Goal: Information Seeking & Learning: Learn about a topic

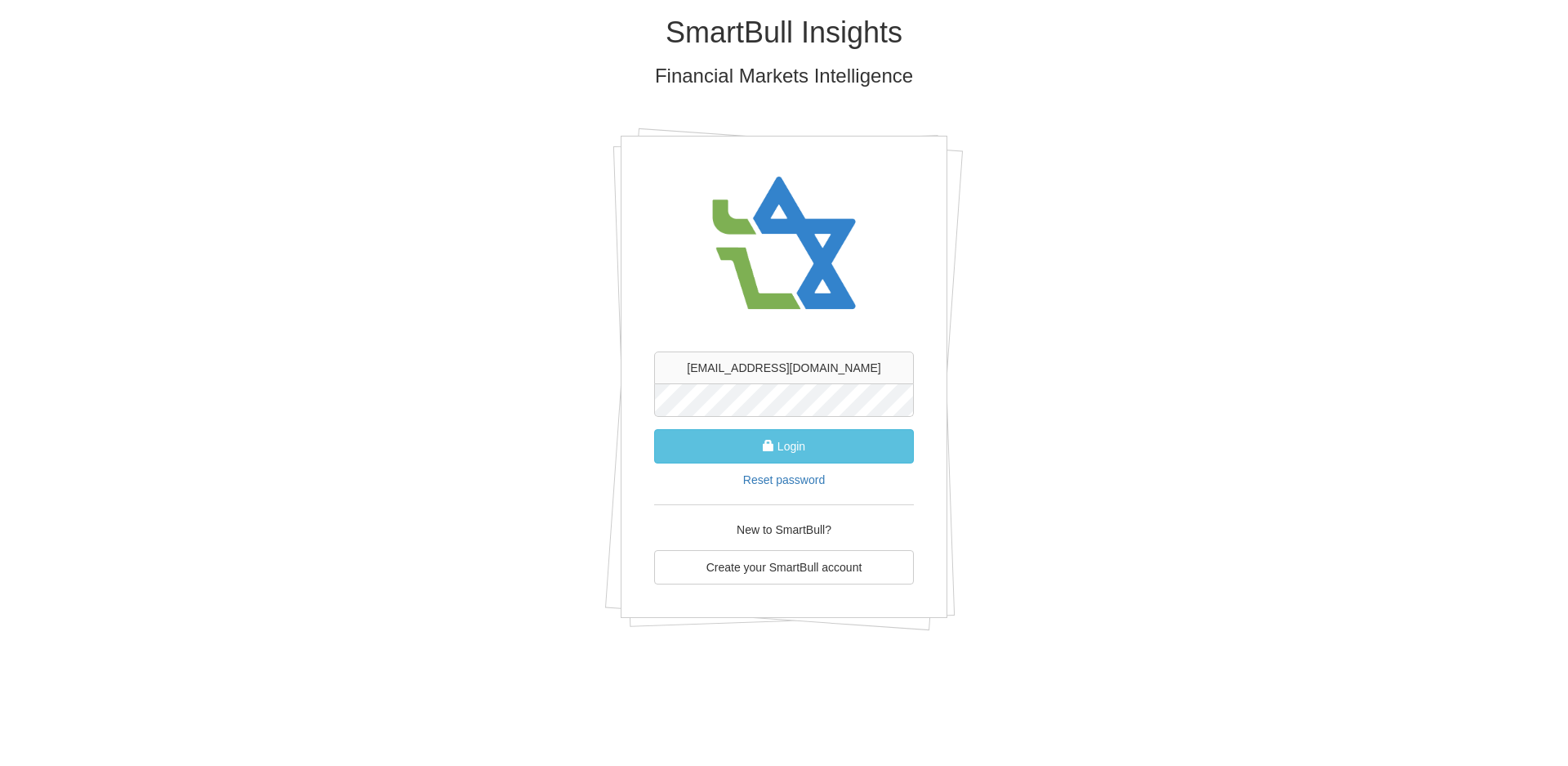
click at [655, 429] on button "Login" at bounding box center [784, 447] width 260 height 34
click at [809, 371] on input "text" at bounding box center [784, 368] width 260 height 32
type input "[EMAIL_ADDRESS][DOMAIN_NAME]"
click at [782, 448] on button "Login" at bounding box center [784, 447] width 260 height 34
click at [776, 373] on input "text" at bounding box center [784, 368] width 260 height 32
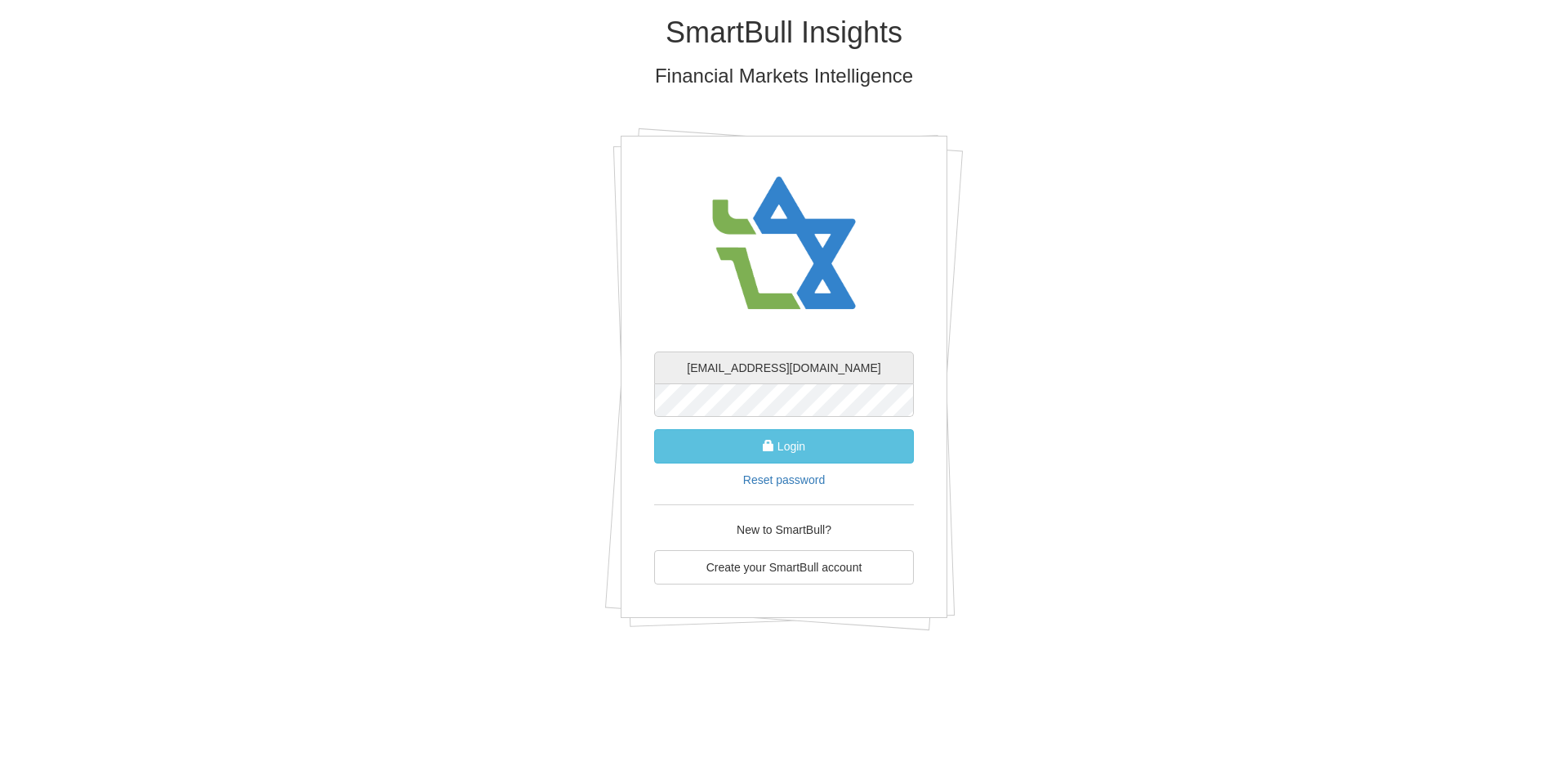
type input "[EMAIL_ADDRESS][DOMAIN_NAME]"
click at [643, 401] on div "yerushalmy.s@fibi.co.il Login Reset password New to SmartBull? Create your Smar…" at bounding box center [784, 376] width 326 height 482
click at [776, 457] on button "Login" at bounding box center [784, 447] width 260 height 34
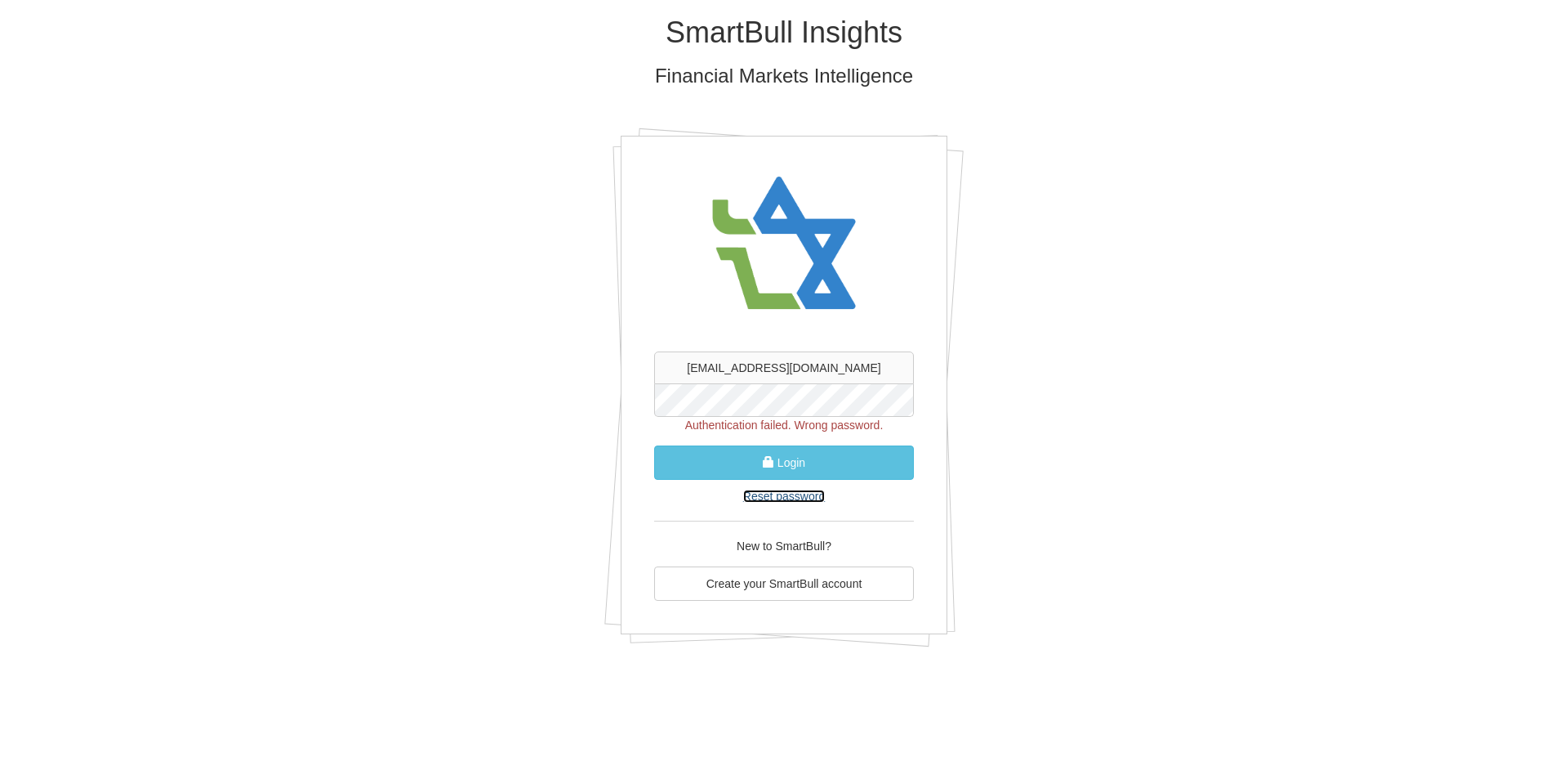
click at [784, 494] on link "Reset password" at bounding box center [784, 496] width 82 height 13
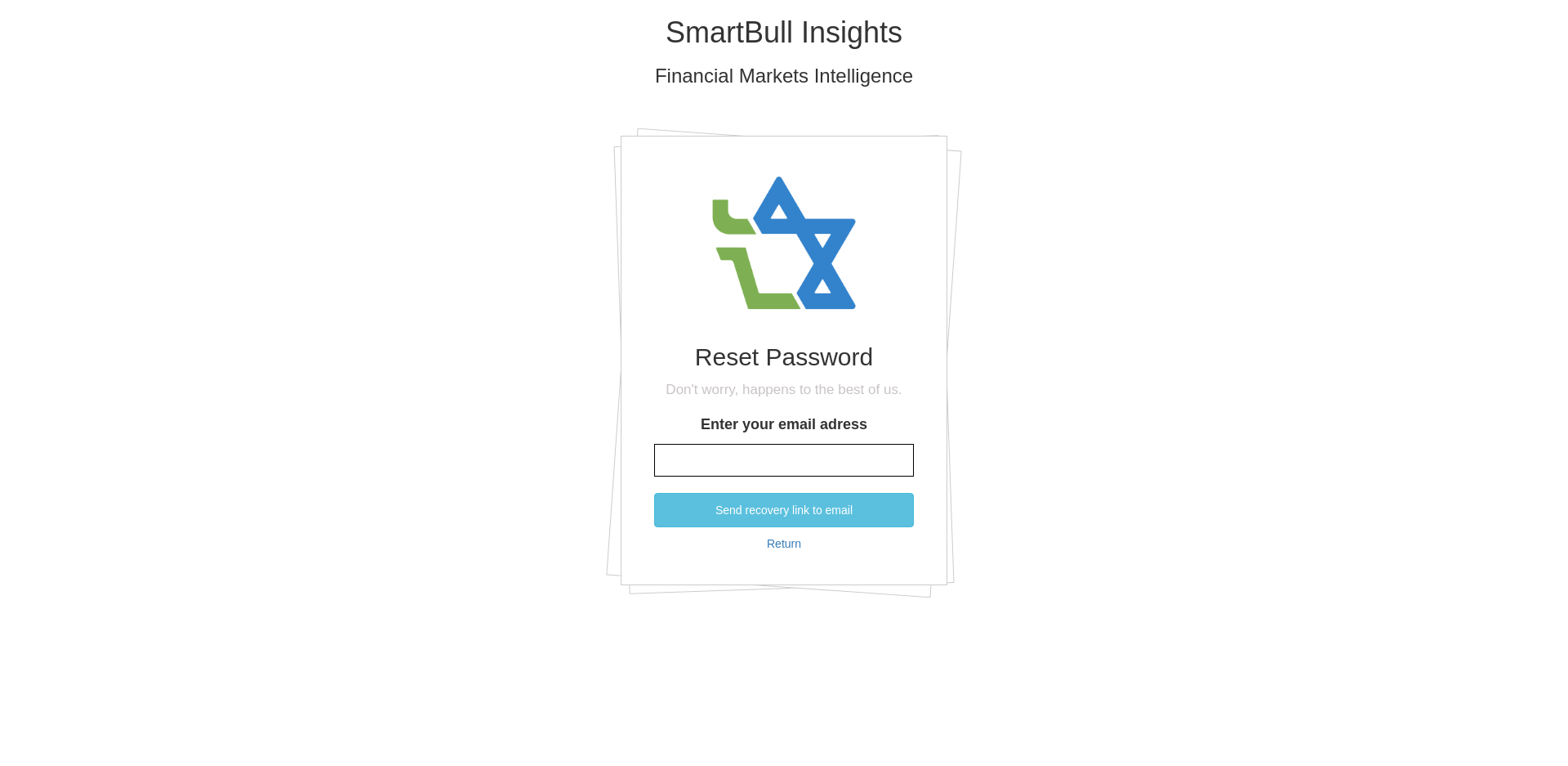
click at [775, 459] on input "Enter your email adress" at bounding box center [784, 460] width 260 height 32
type input "ט"
type input "[EMAIL_ADDRESS][DOMAIN_NAME]"
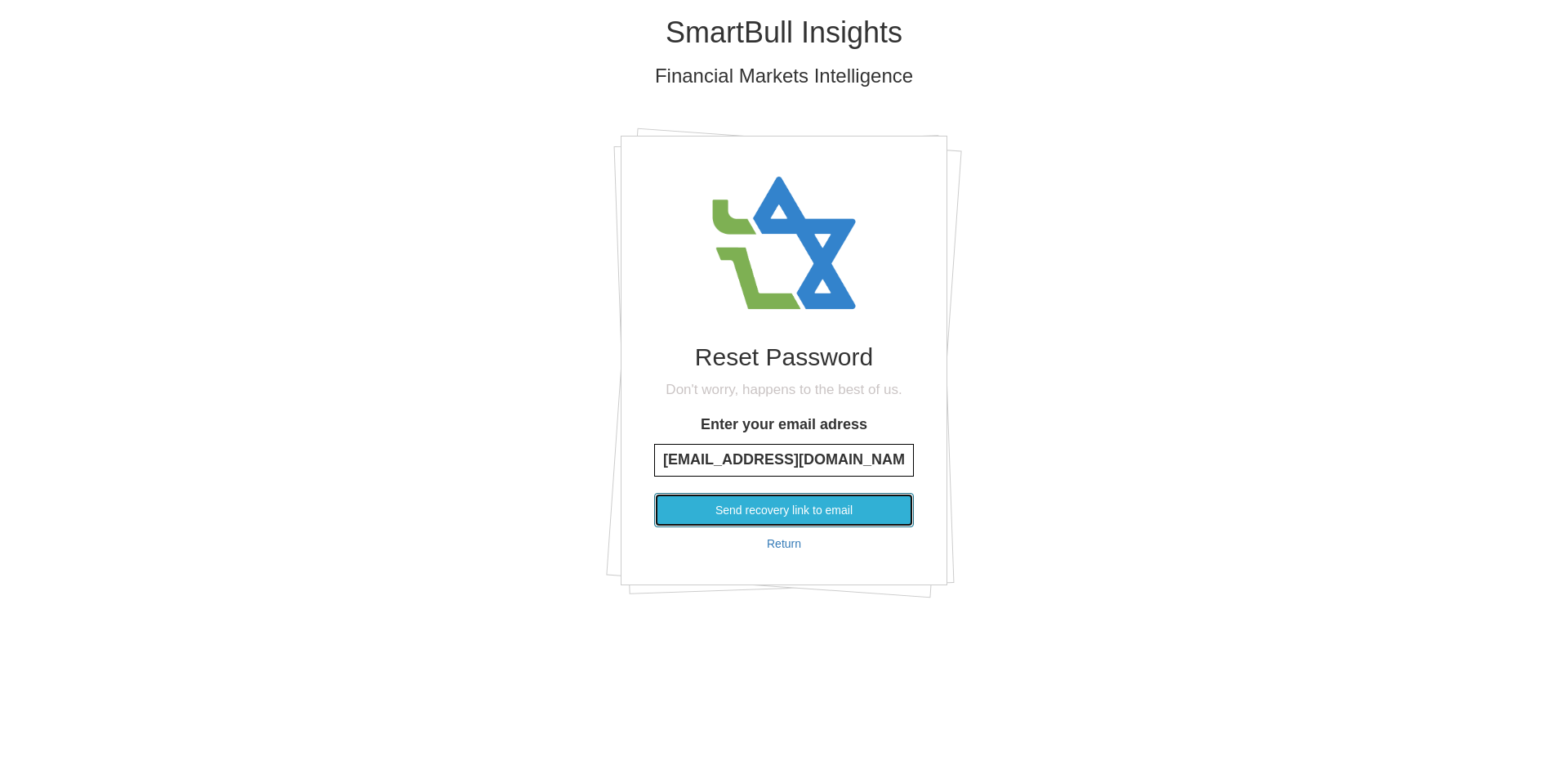
click at [784, 503] on button "Send recovery link to email" at bounding box center [784, 510] width 260 height 34
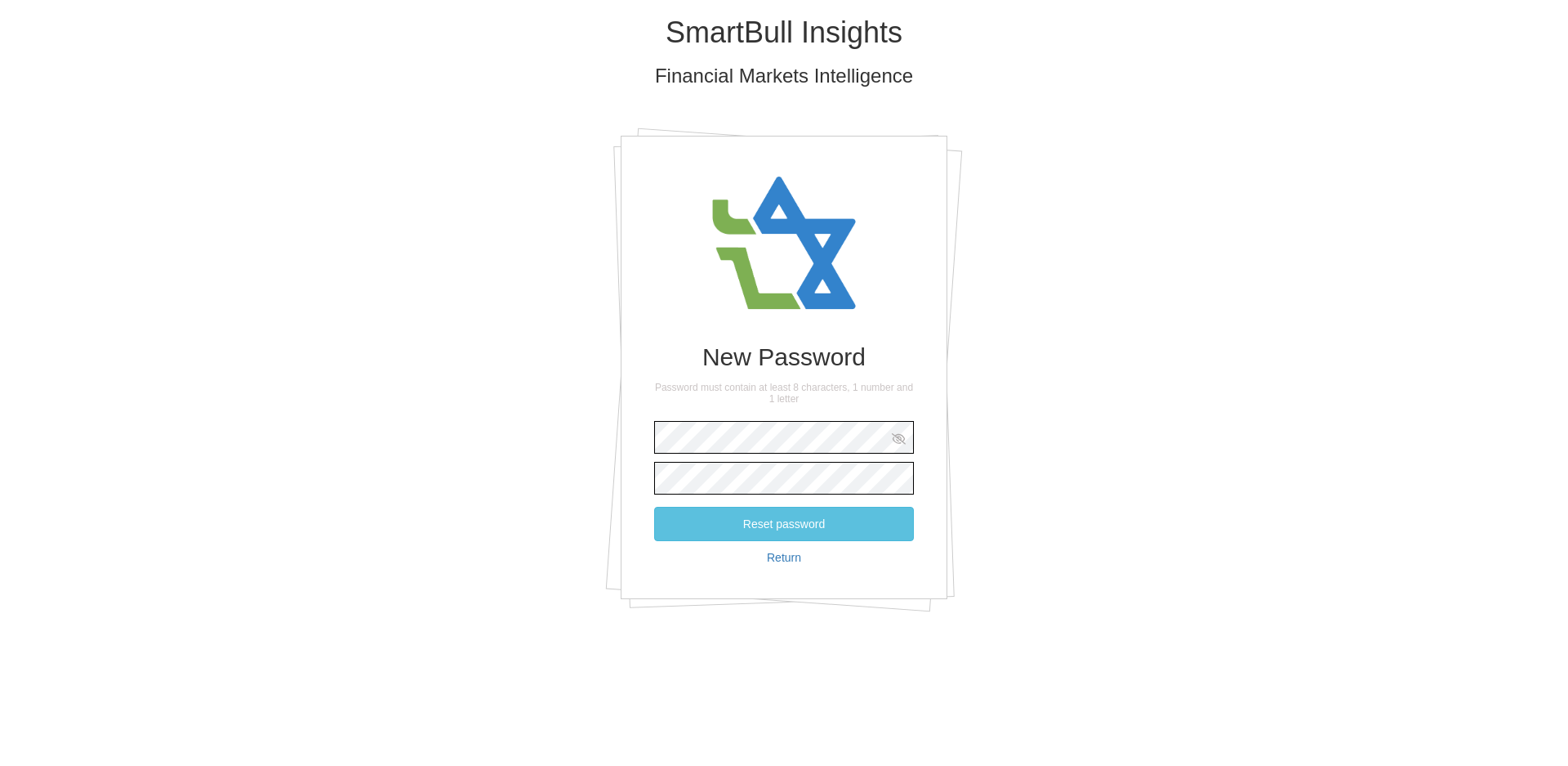
click at [899, 438] on icon at bounding box center [899, 438] width 14 height 12
click at [798, 524] on button "Reset password" at bounding box center [784, 524] width 260 height 34
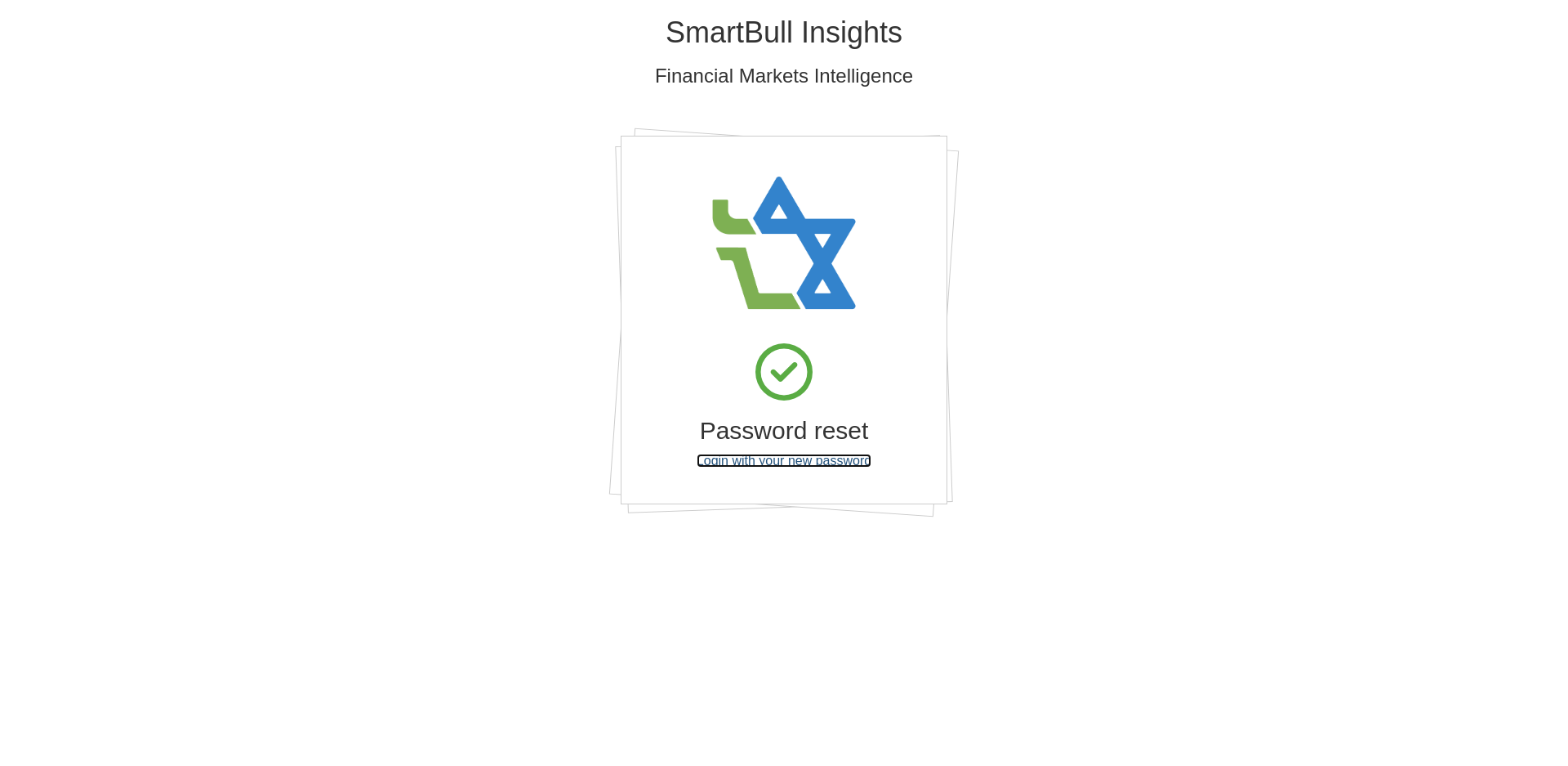
click at [766, 463] on link "Login with your new password" at bounding box center [784, 460] width 175 height 14
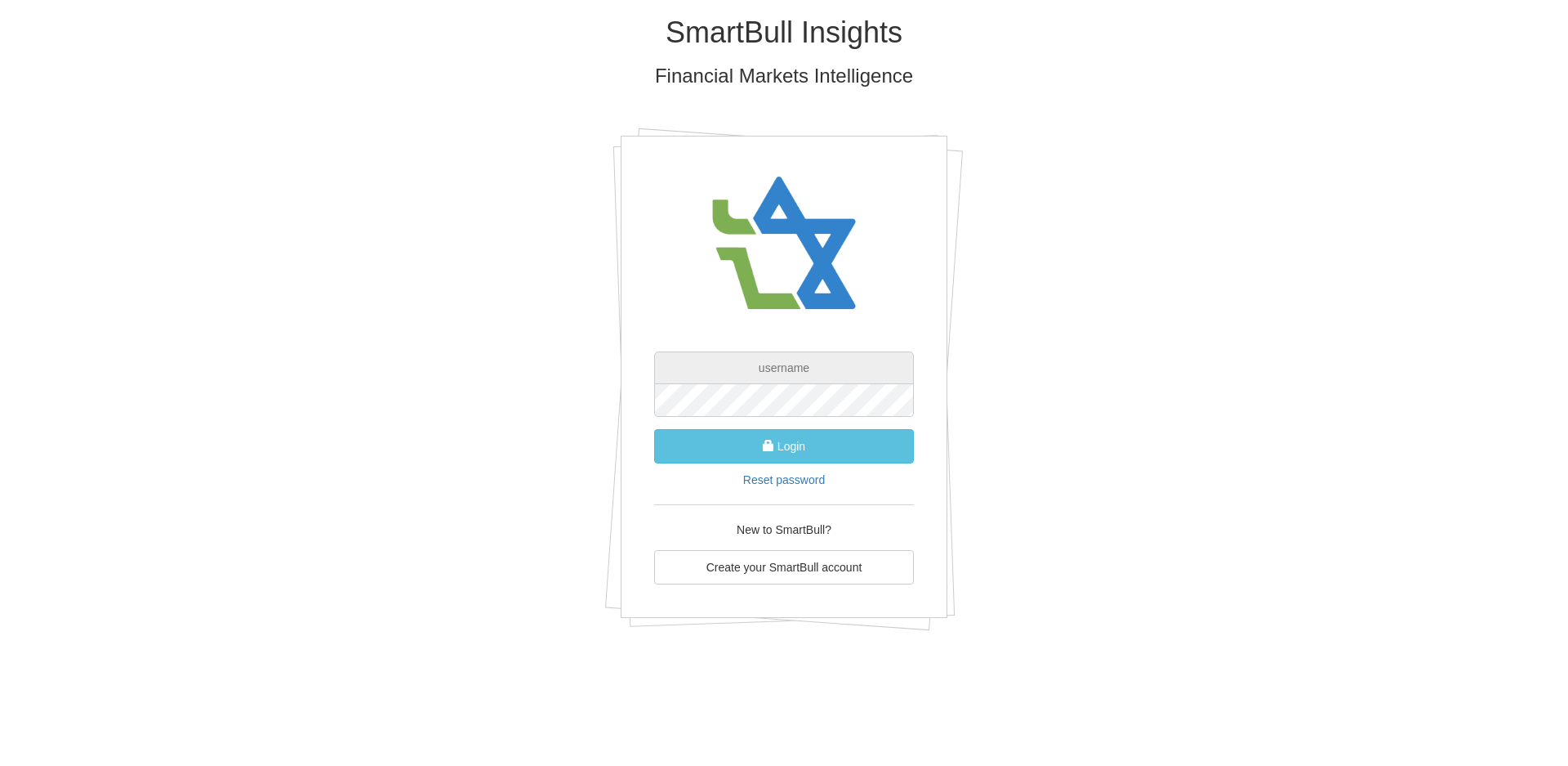
click at [782, 355] on input "text" at bounding box center [784, 368] width 260 height 32
type input "[EMAIL_ADDRESS][DOMAIN_NAME]"
click at [759, 451] on button "Login" at bounding box center [784, 447] width 260 height 34
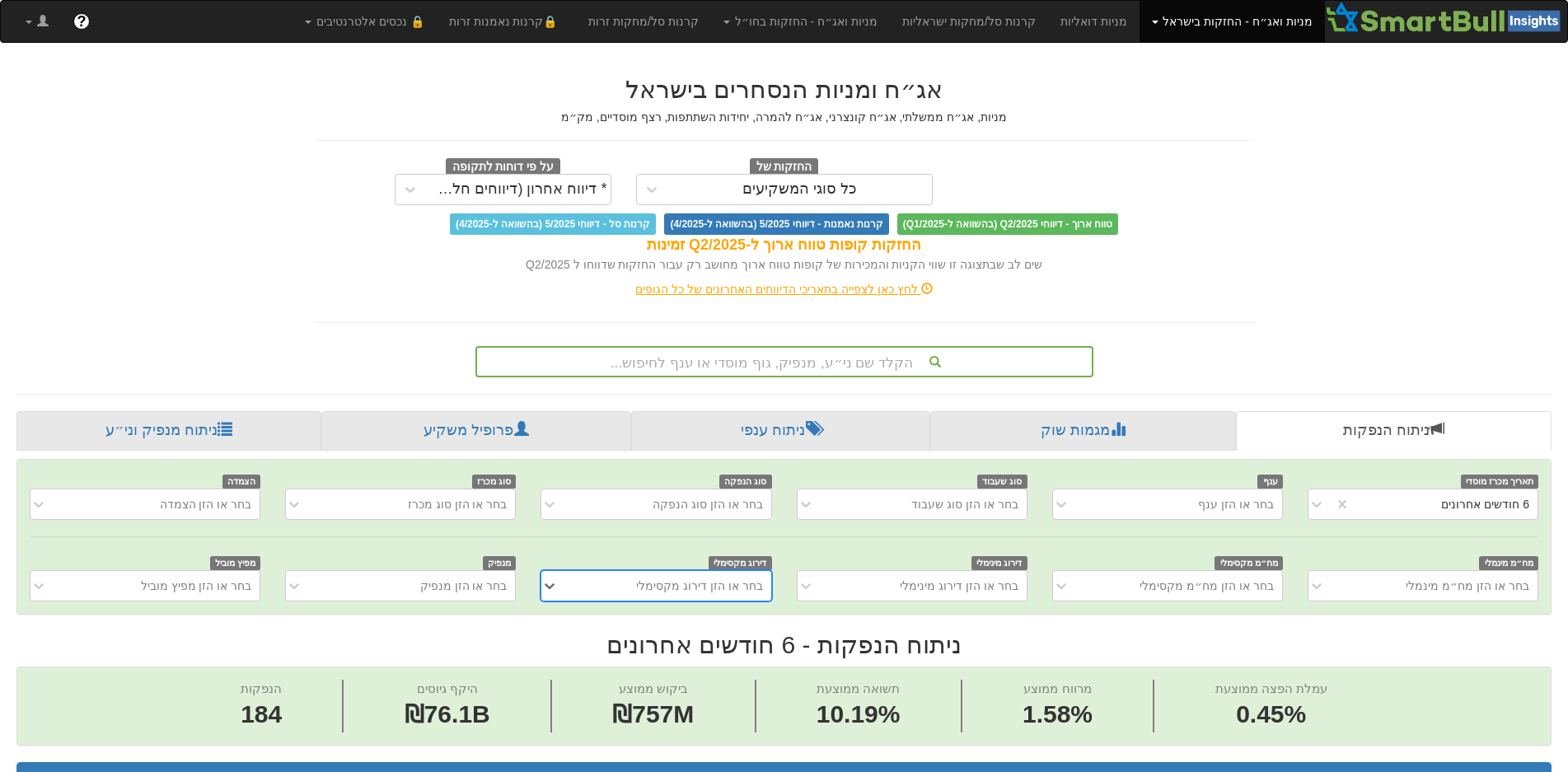
click at [829, 343] on div "הקלד שם ני״ע, מנפיק, גוף מוסדי או ענף לחיפוש..." at bounding box center [784, 358] width 643 height 38
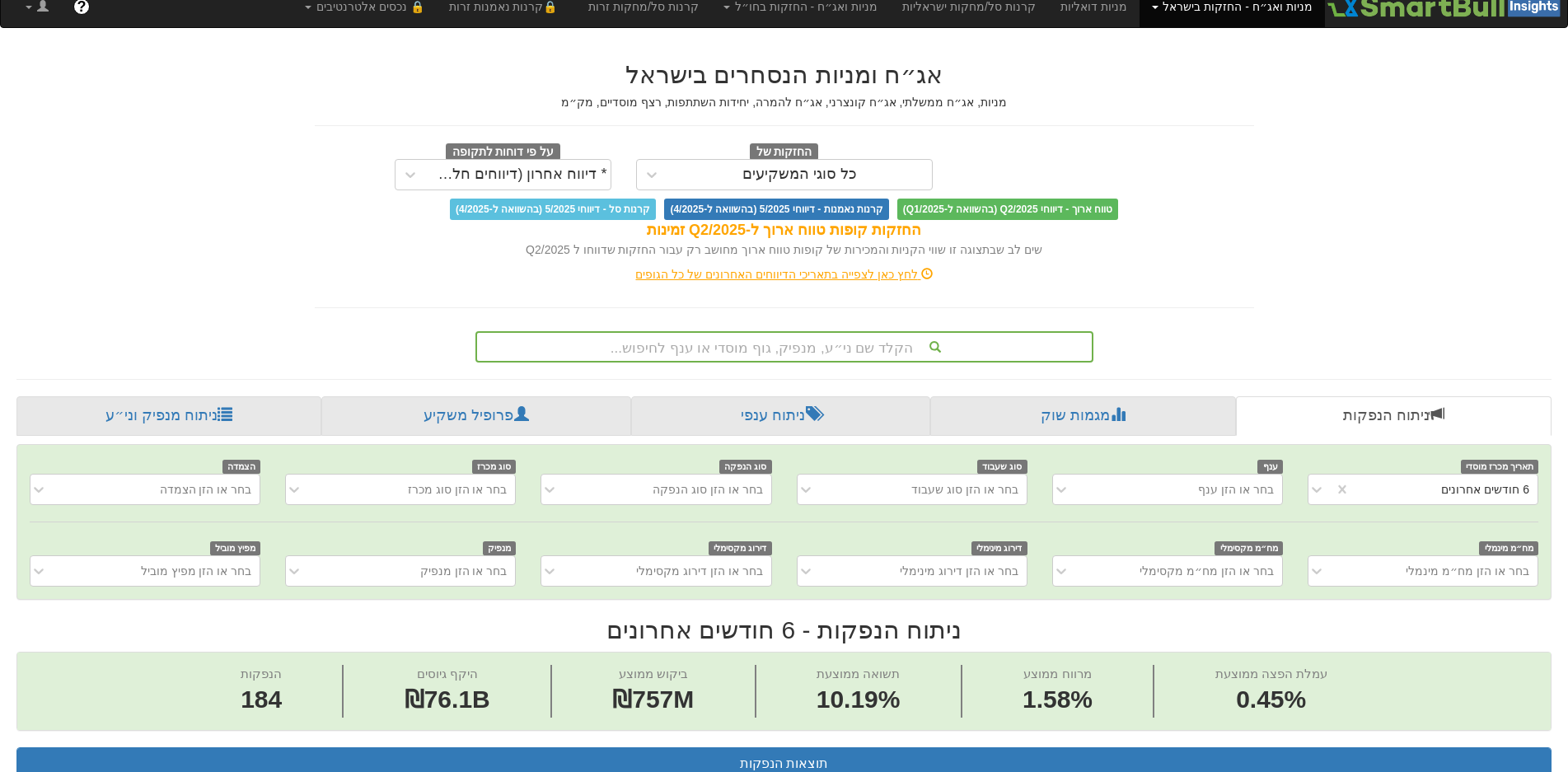
click at [819, 360] on div "הקלד שם ני״ע, מנפיק, גוף מוסדי או ענף לחיפוש..." at bounding box center [784, 346] width 618 height 31
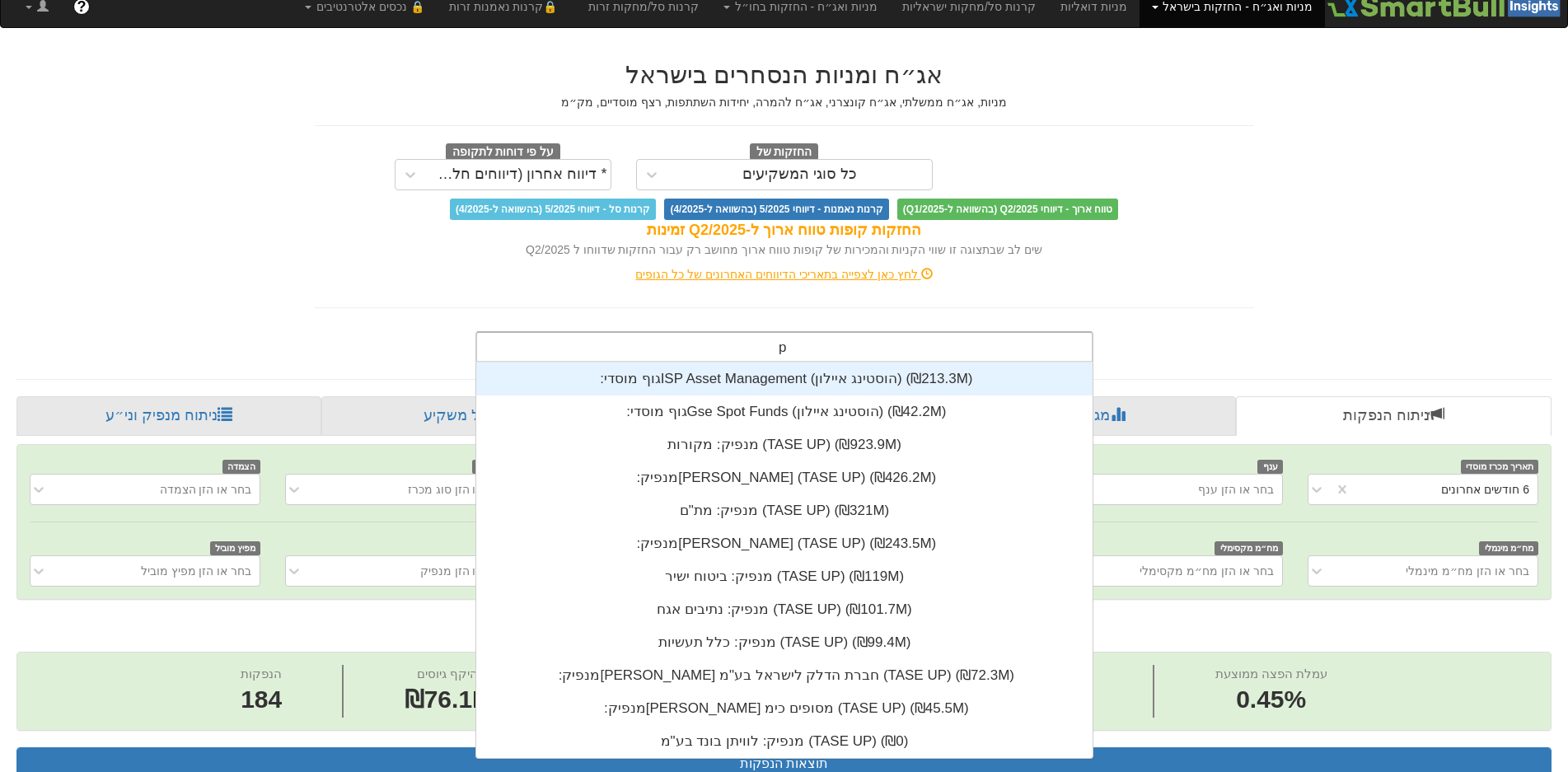
scroll to position [396, 0]
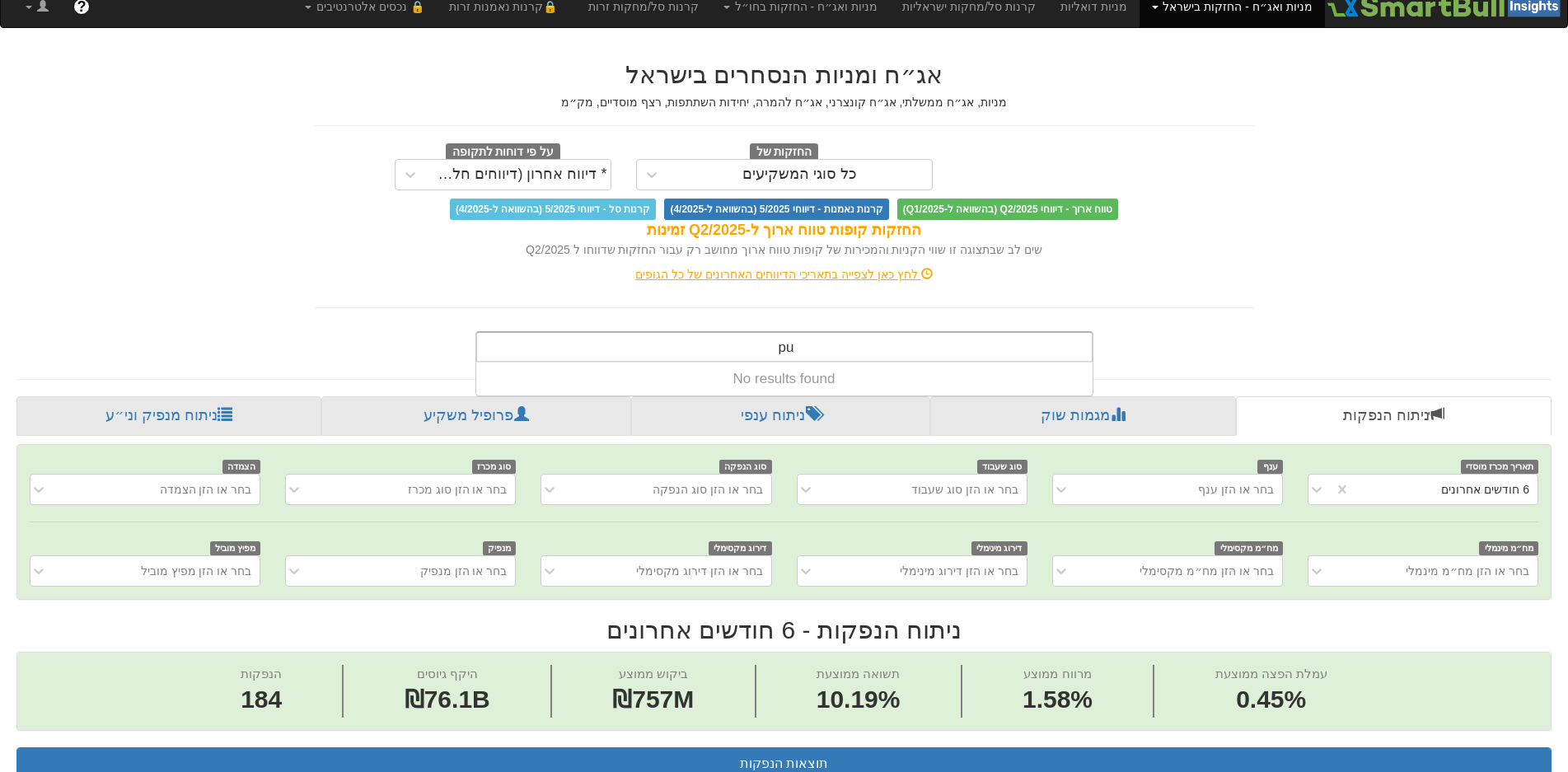
type input "p"
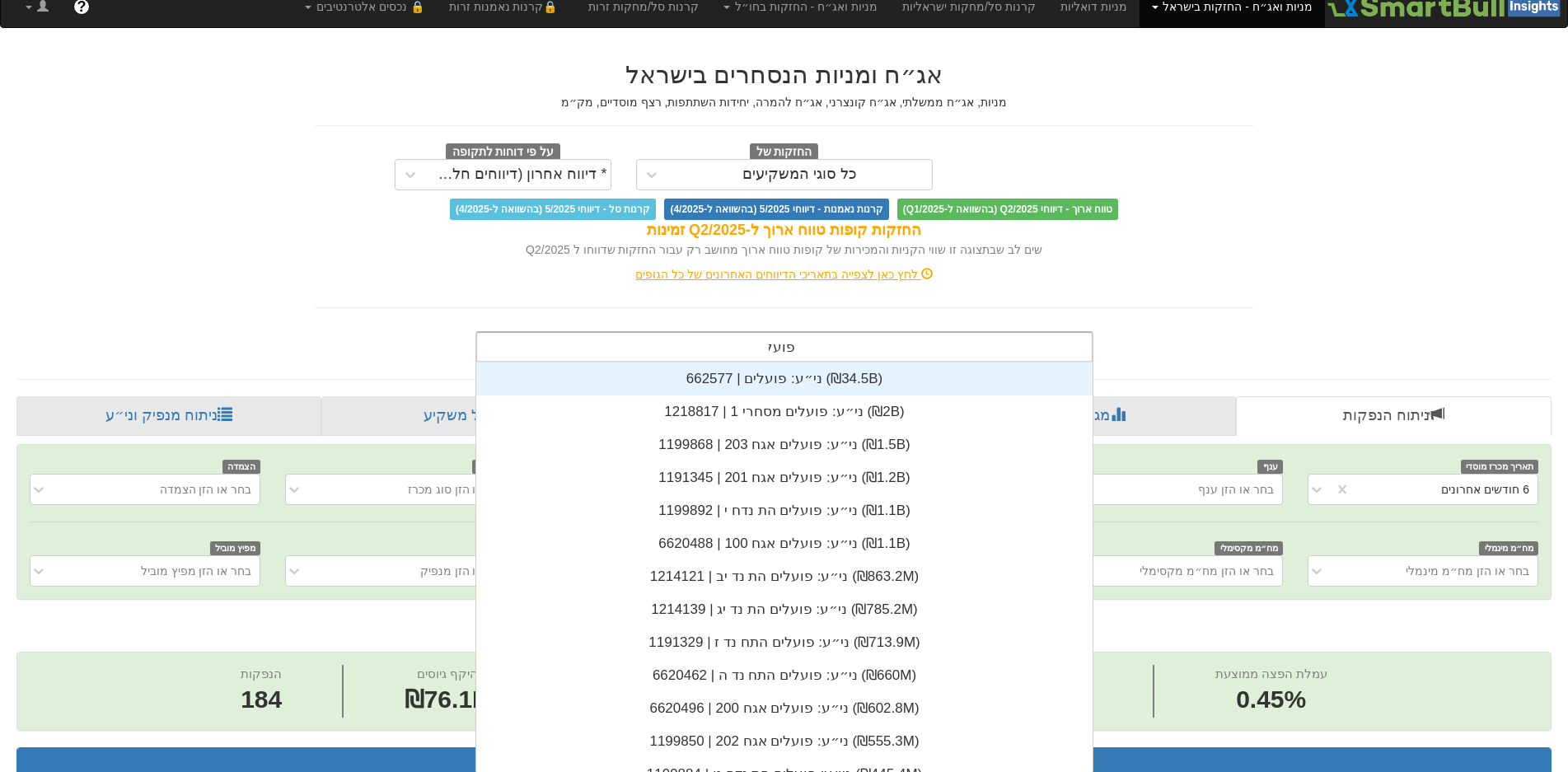
scroll to position [410, 0]
type input "פועלים"
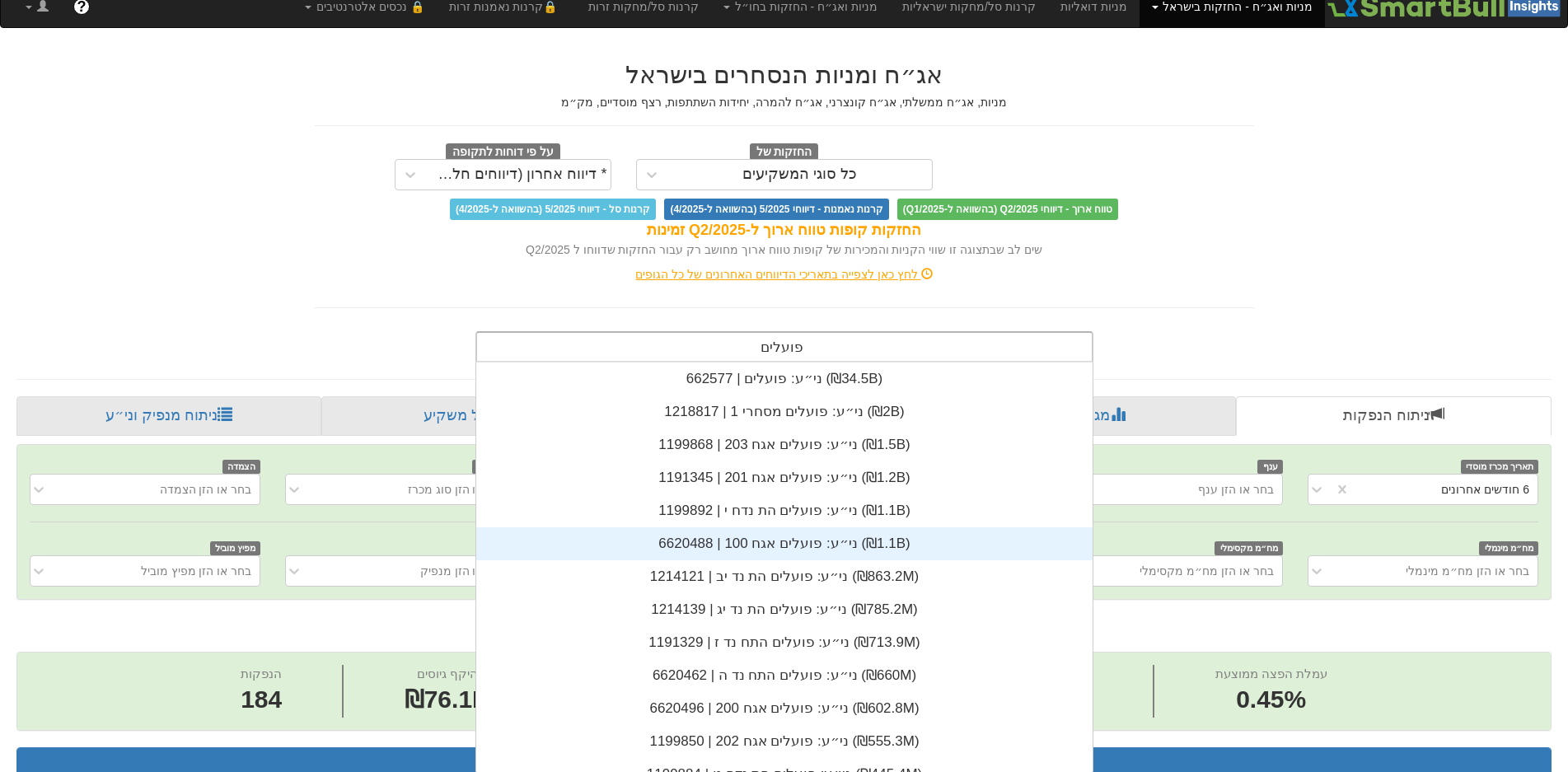
click at [758, 537] on div "ני״ע: ‏פועלים אגח 100 | 6620488 ‎(₪1.1B)‎" at bounding box center [785, 544] width 617 height 33
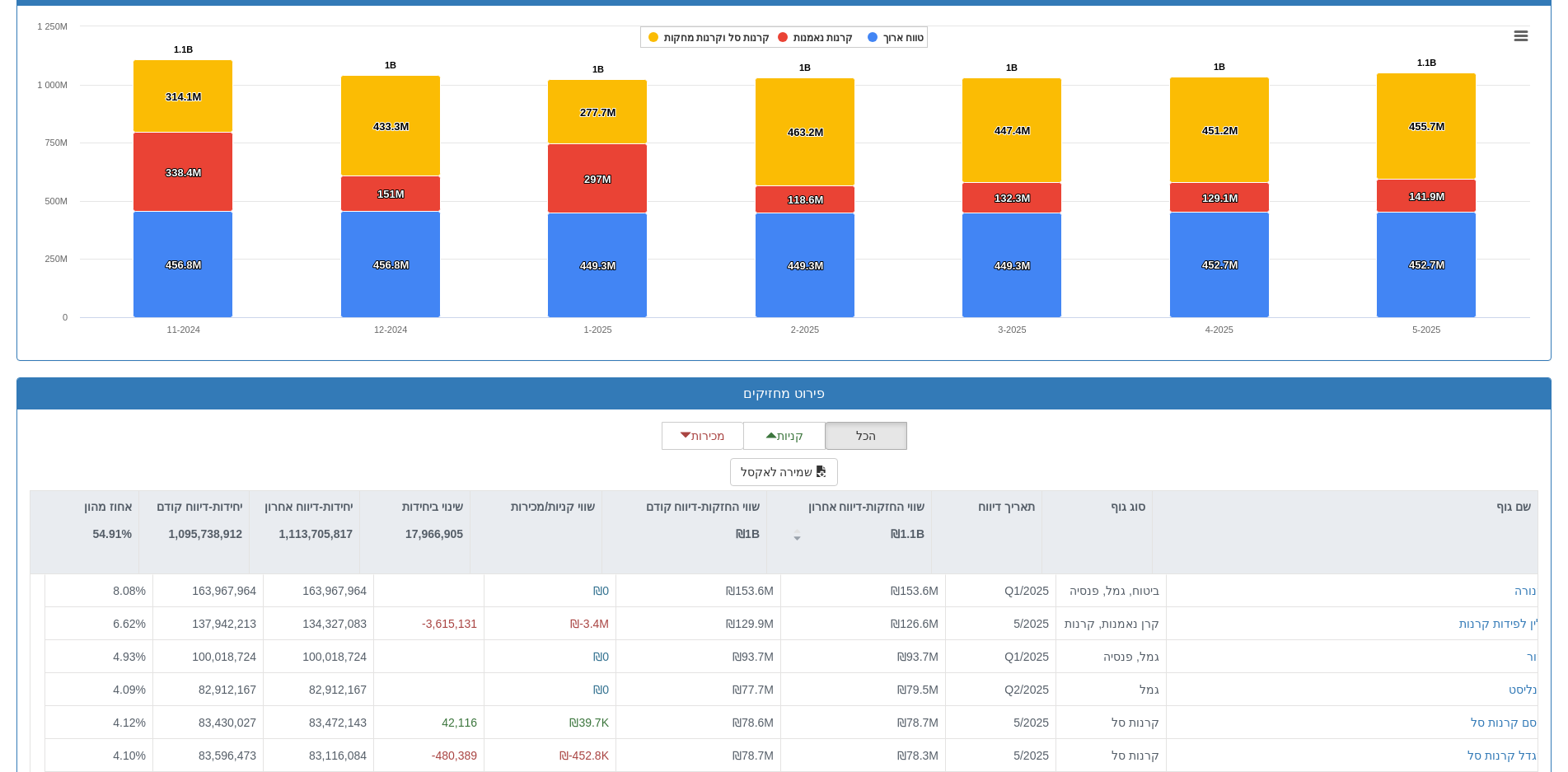
scroll to position [1229, 0]
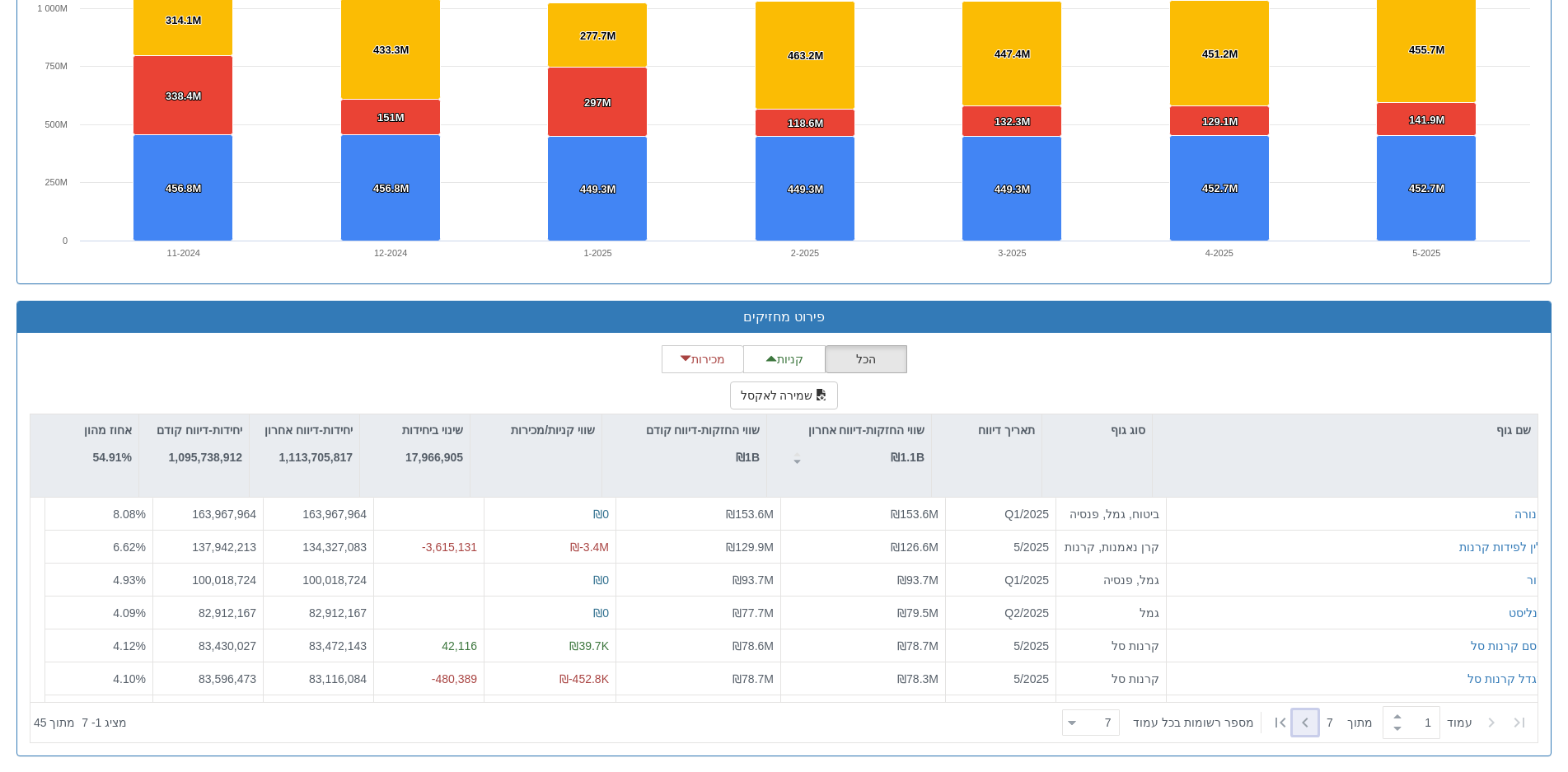
click at [1300, 713] on icon at bounding box center [1305, 723] width 20 height 20
type input "2"
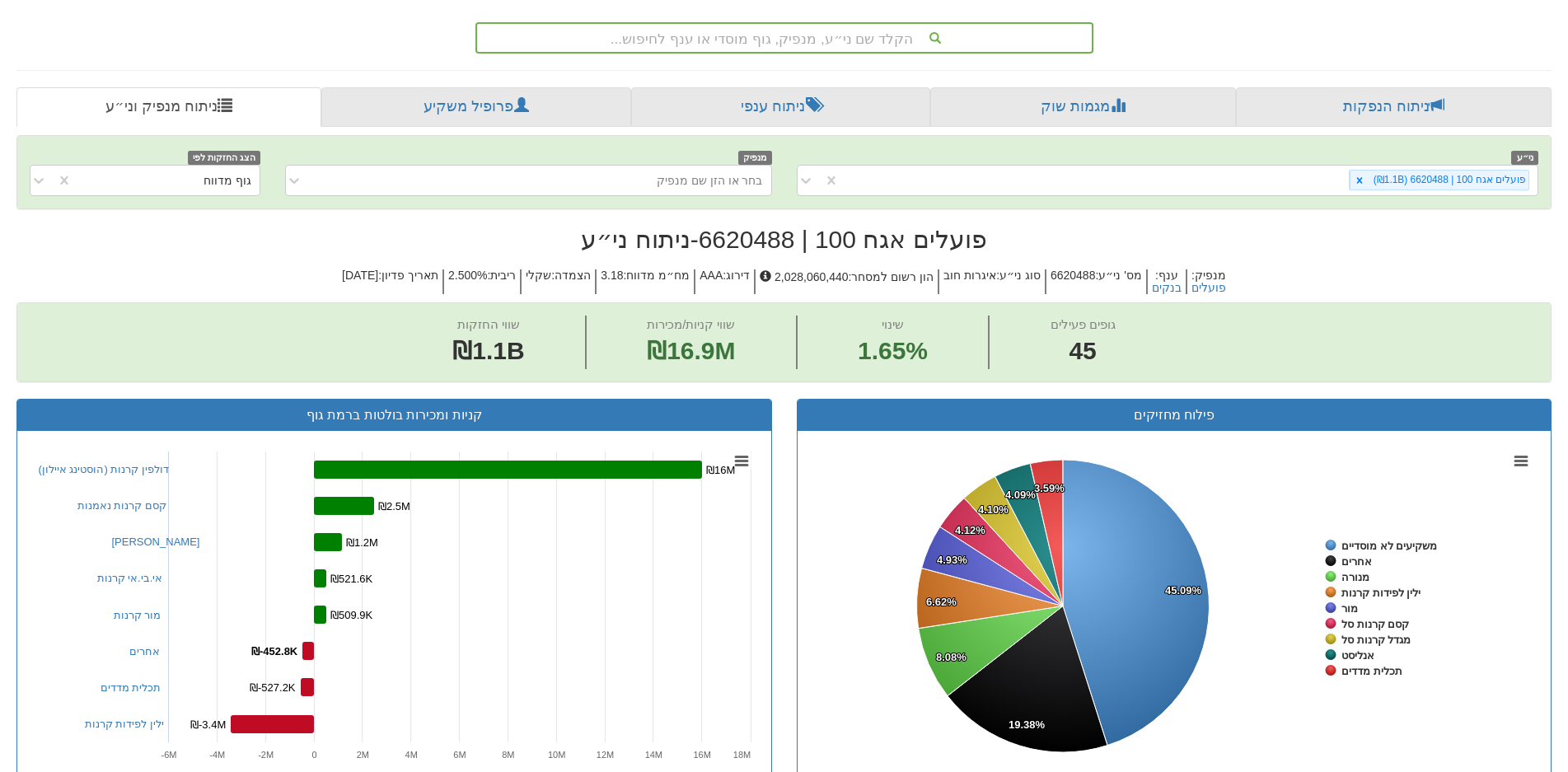
scroll to position [241, 0]
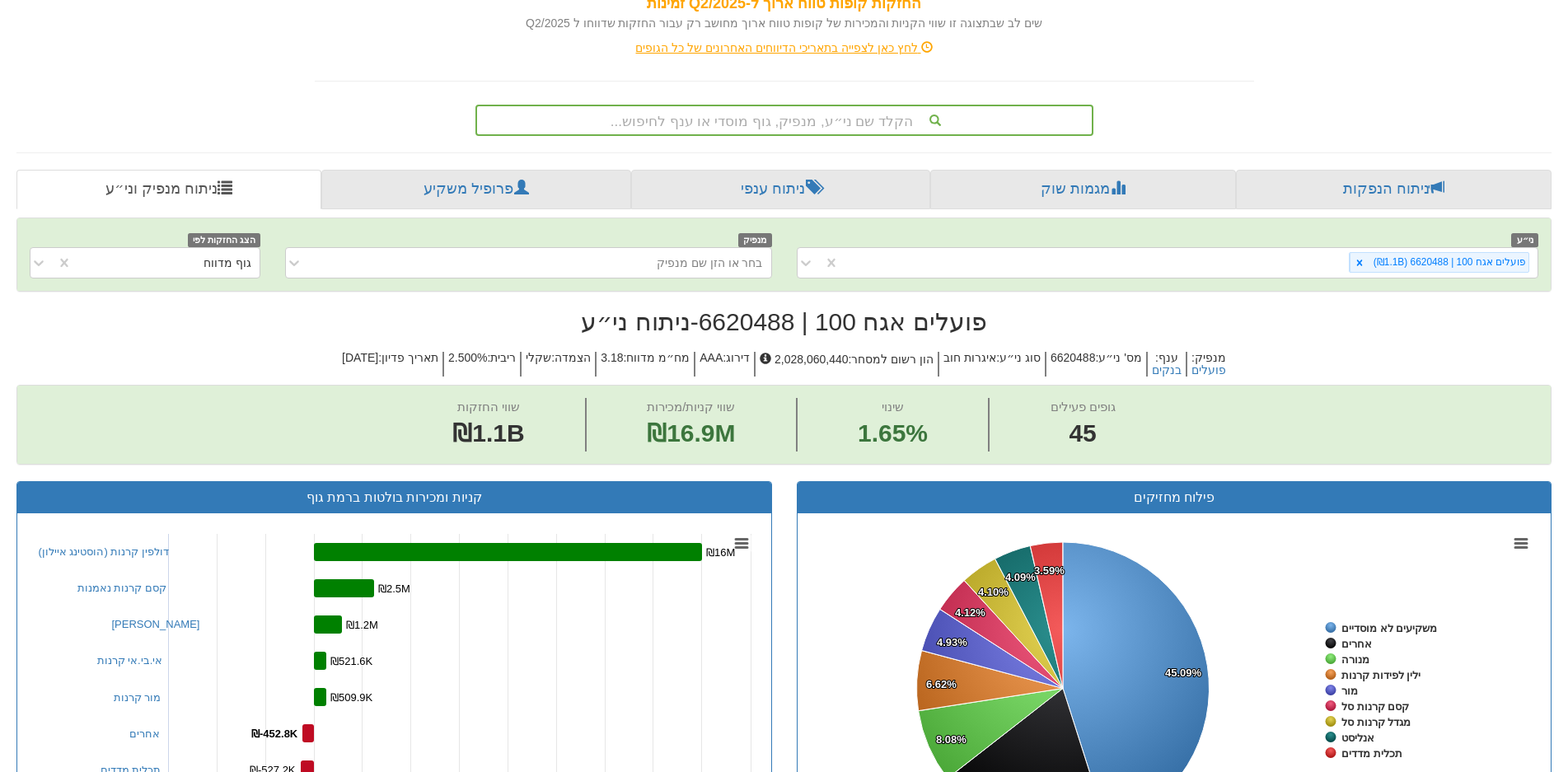
click at [789, 119] on div "הקלד שם ני״ע, מנפיק, גוף מוסדי או ענף לחיפוש..." at bounding box center [784, 120] width 615 height 28
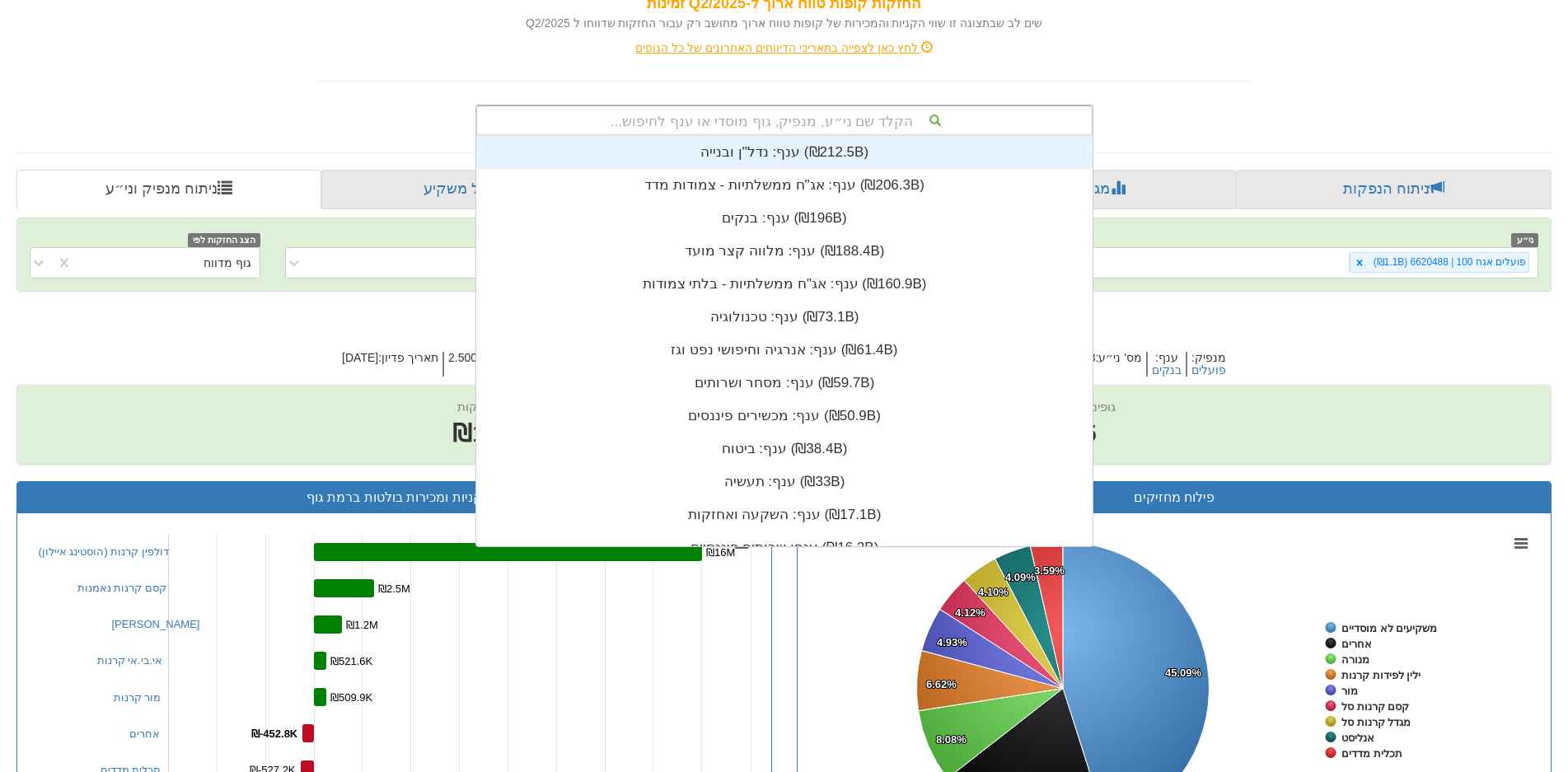
scroll to position [410, 0]
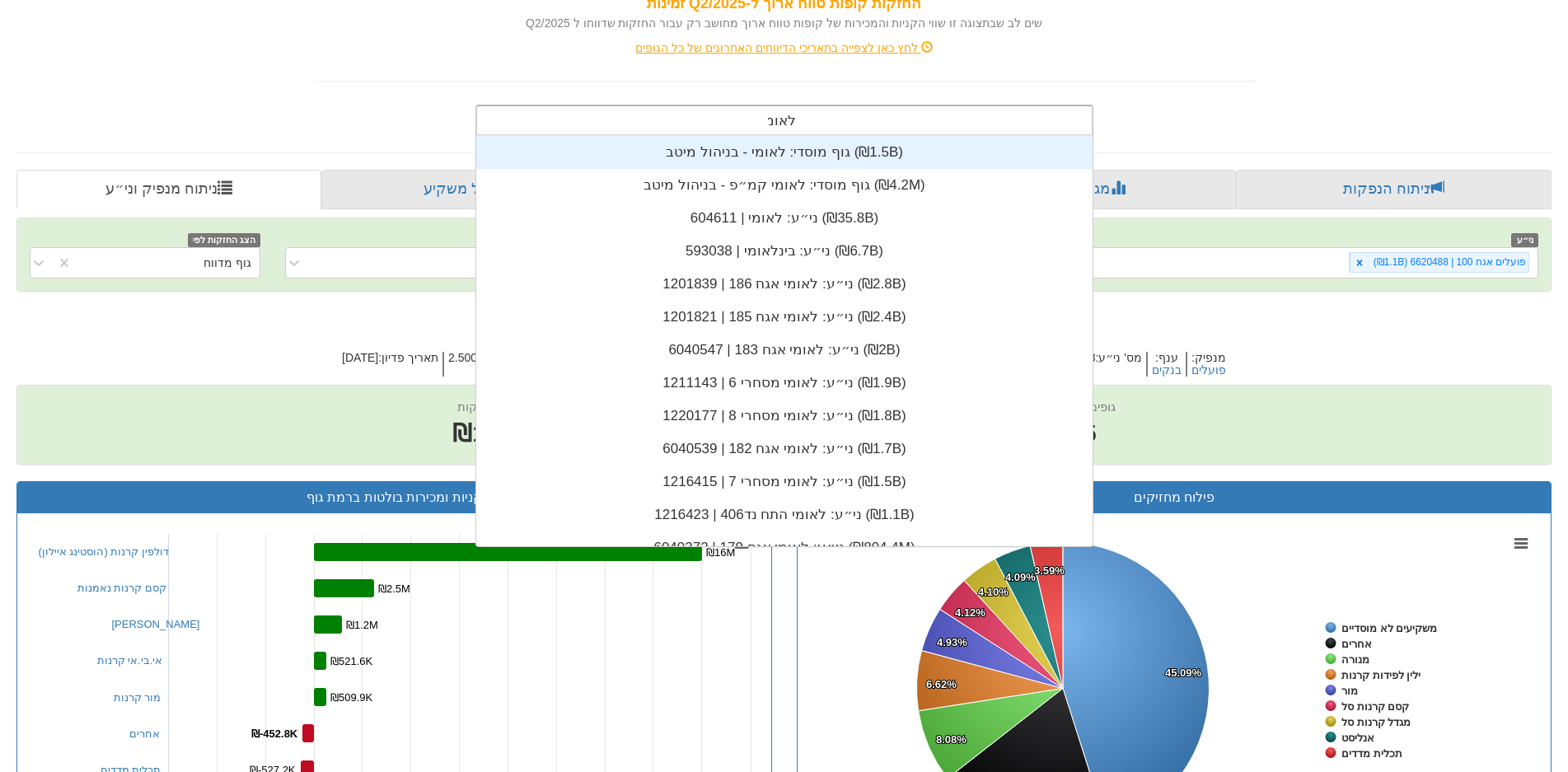
type input "לאומי"
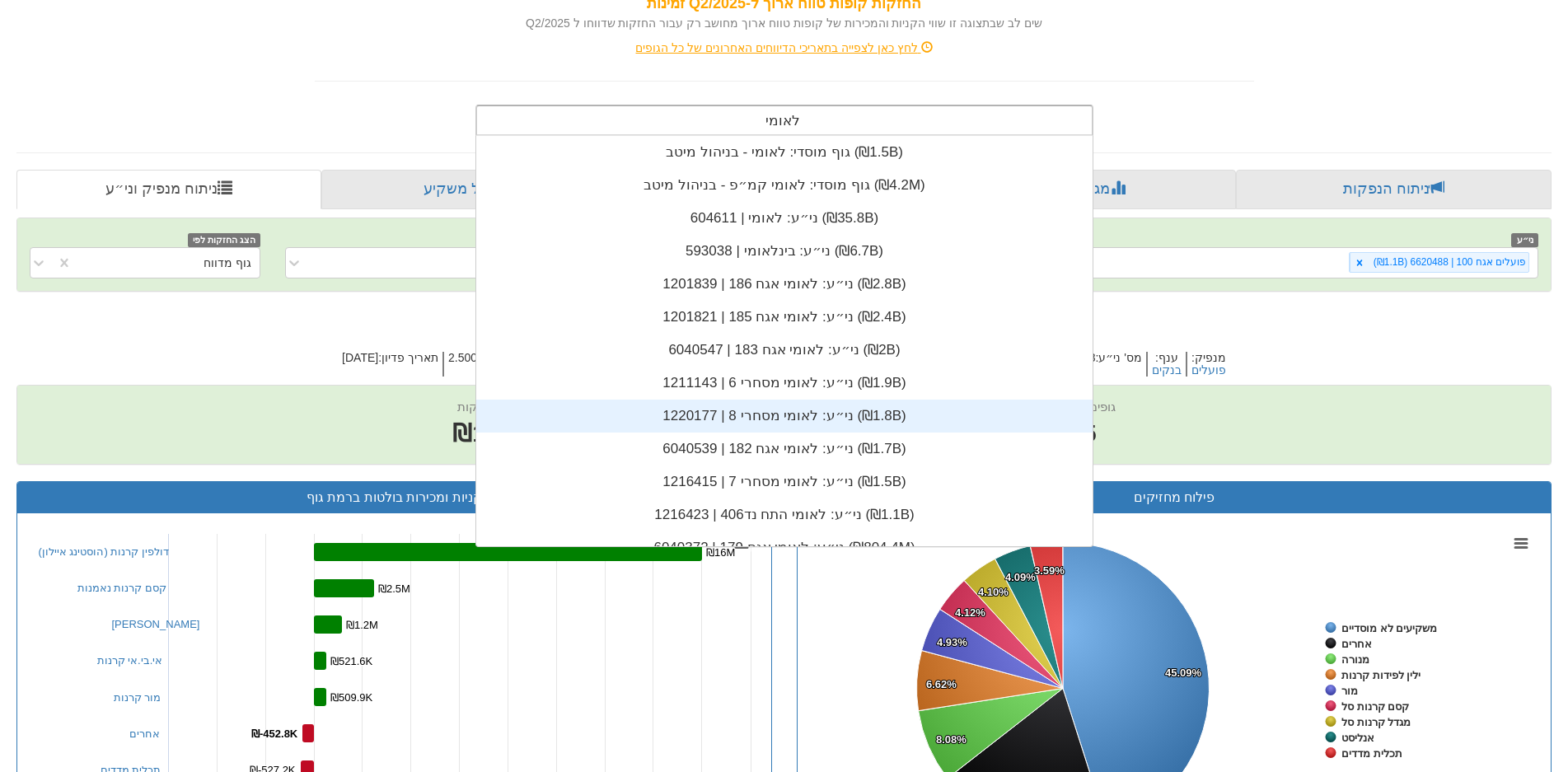
scroll to position [83, 0]
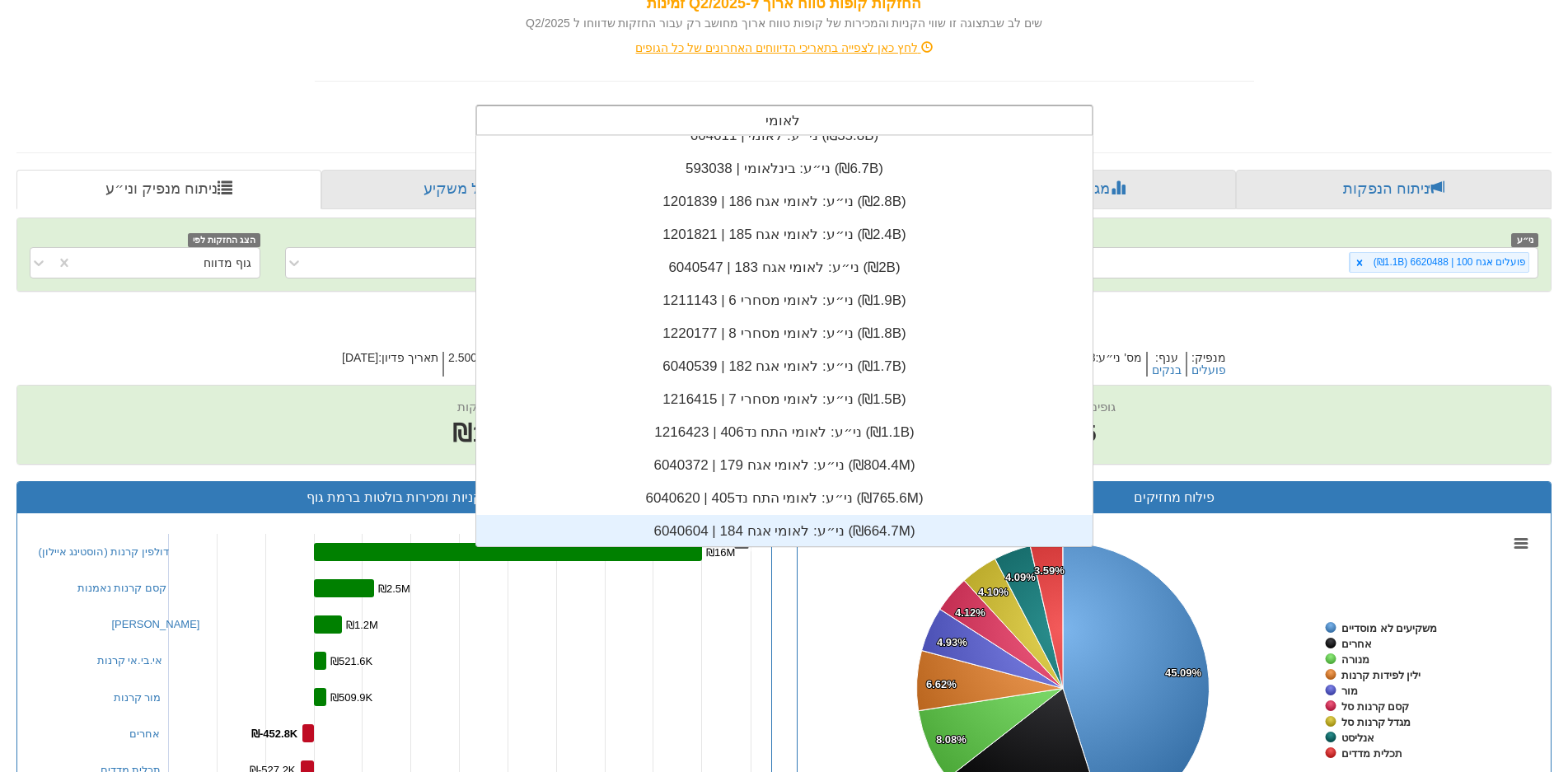
click at [772, 534] on div "ני״ע: ‏לאומי אגח 184 | 6040604 ‎(₪664.7M)‎" at bounding box center [785, 531] width 617 height 33
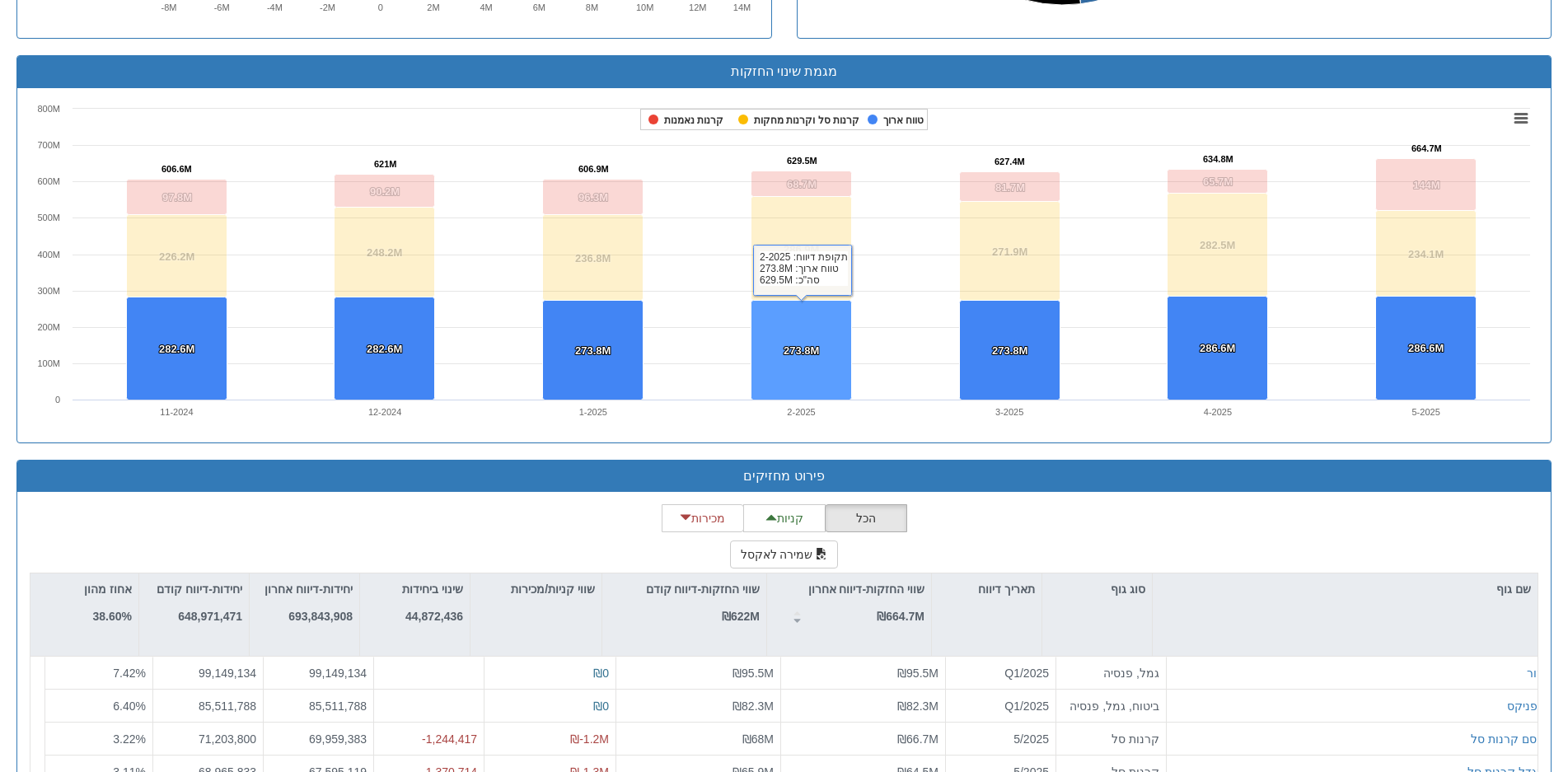
scroll to position [1236, 0]
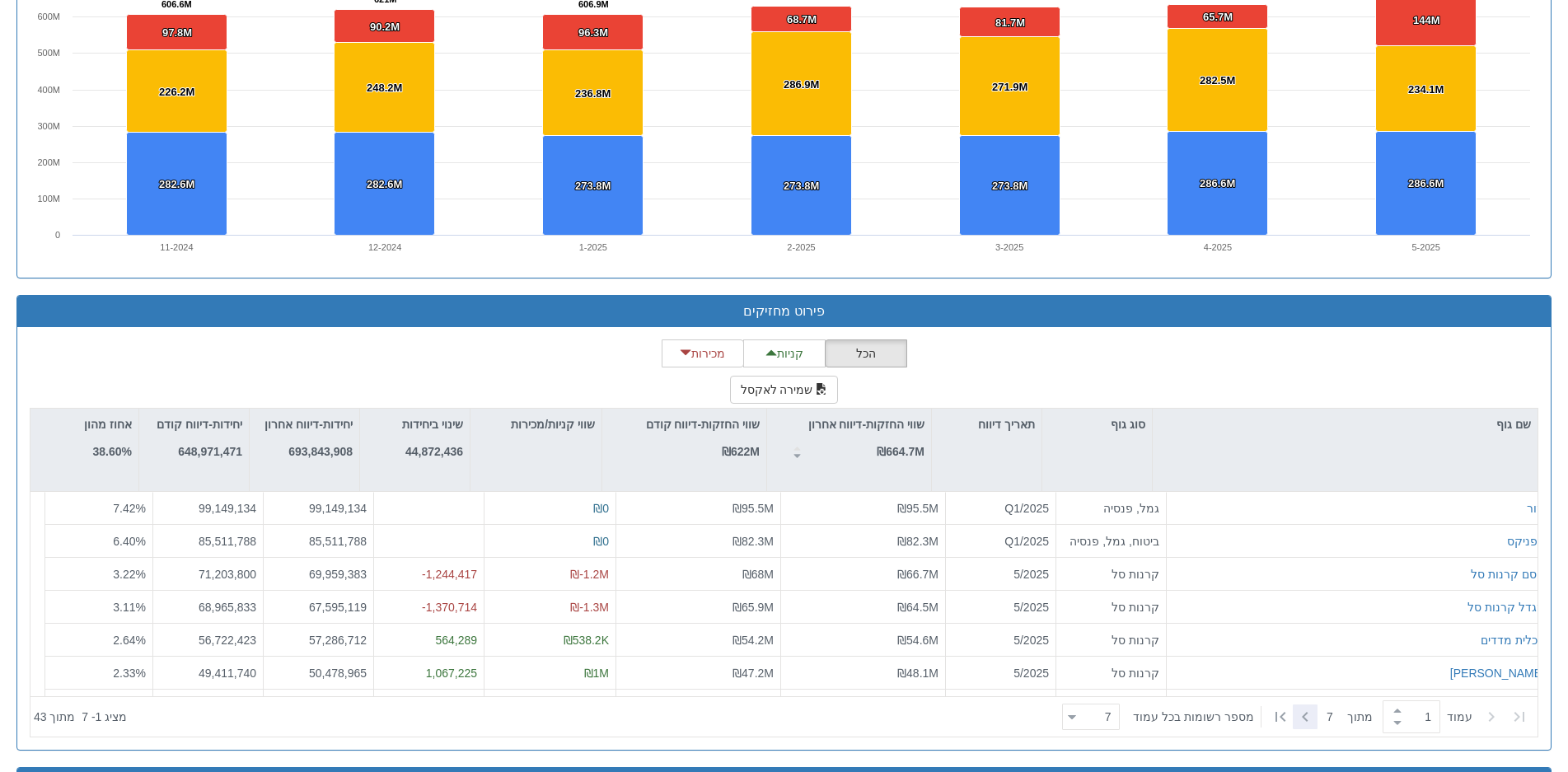
click at [1306, 709] on icon at bounding box center [1305, 717] width 20 height 20
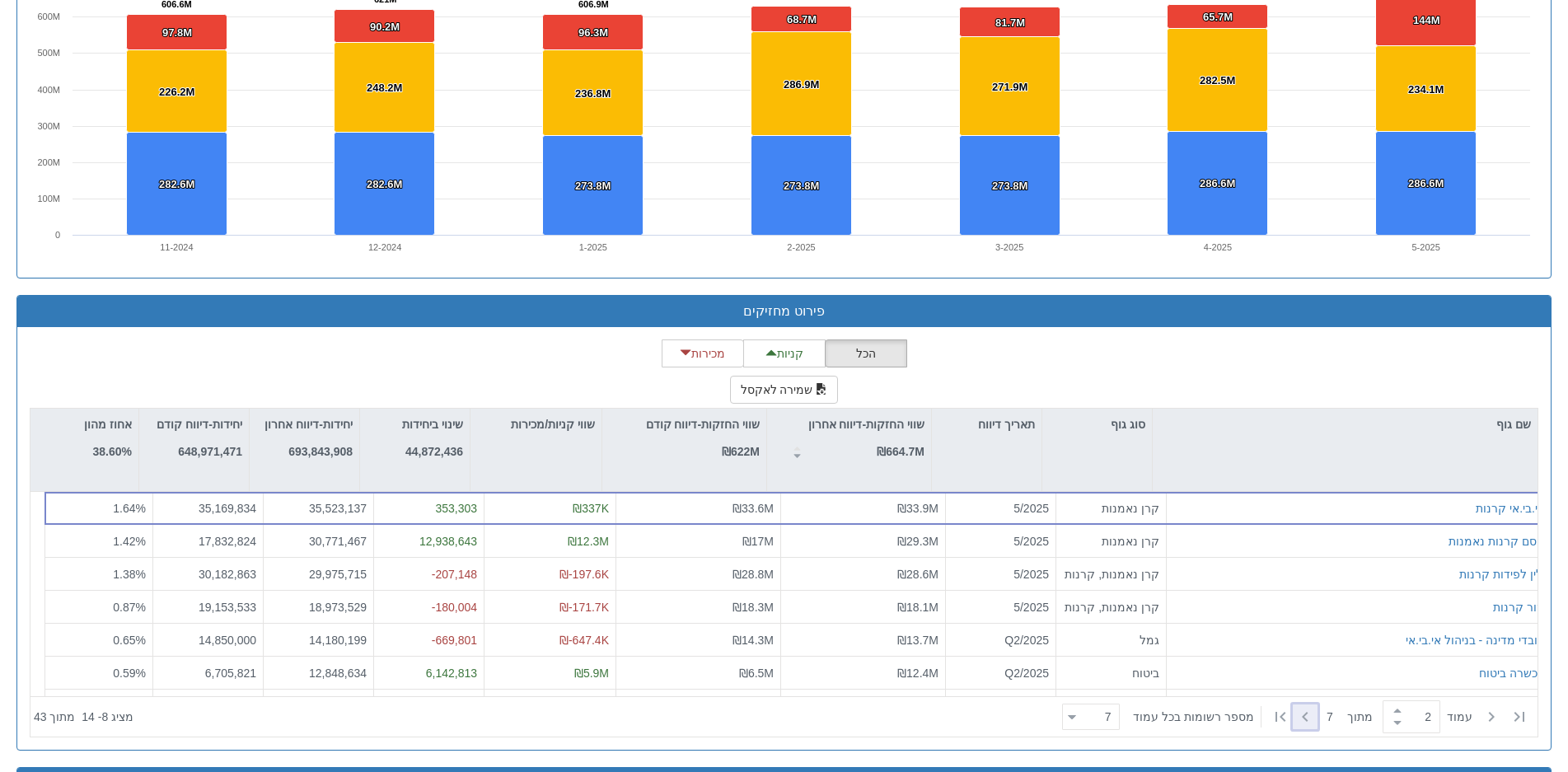
type input "2"
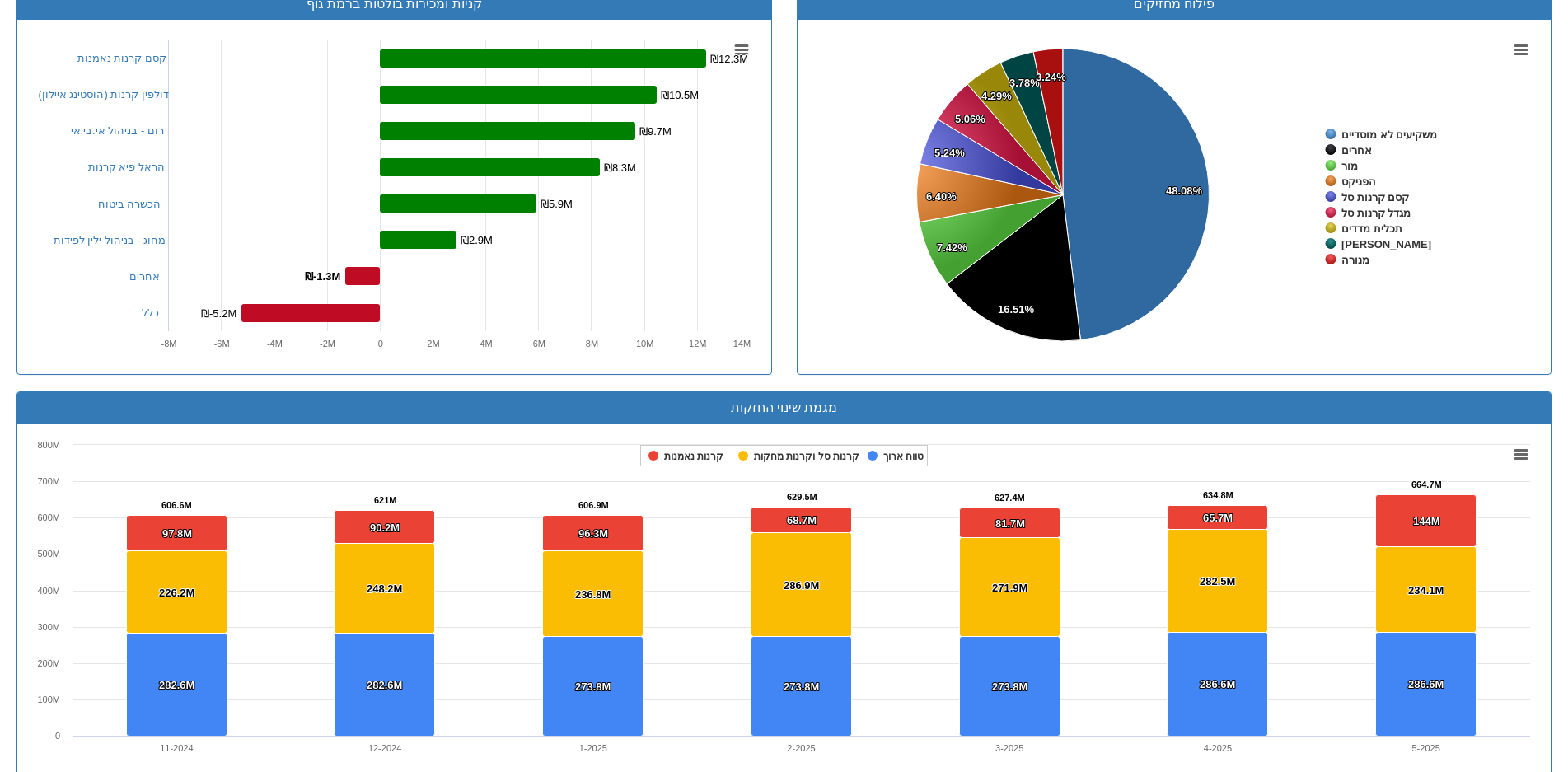
scroll to position [323, 0]
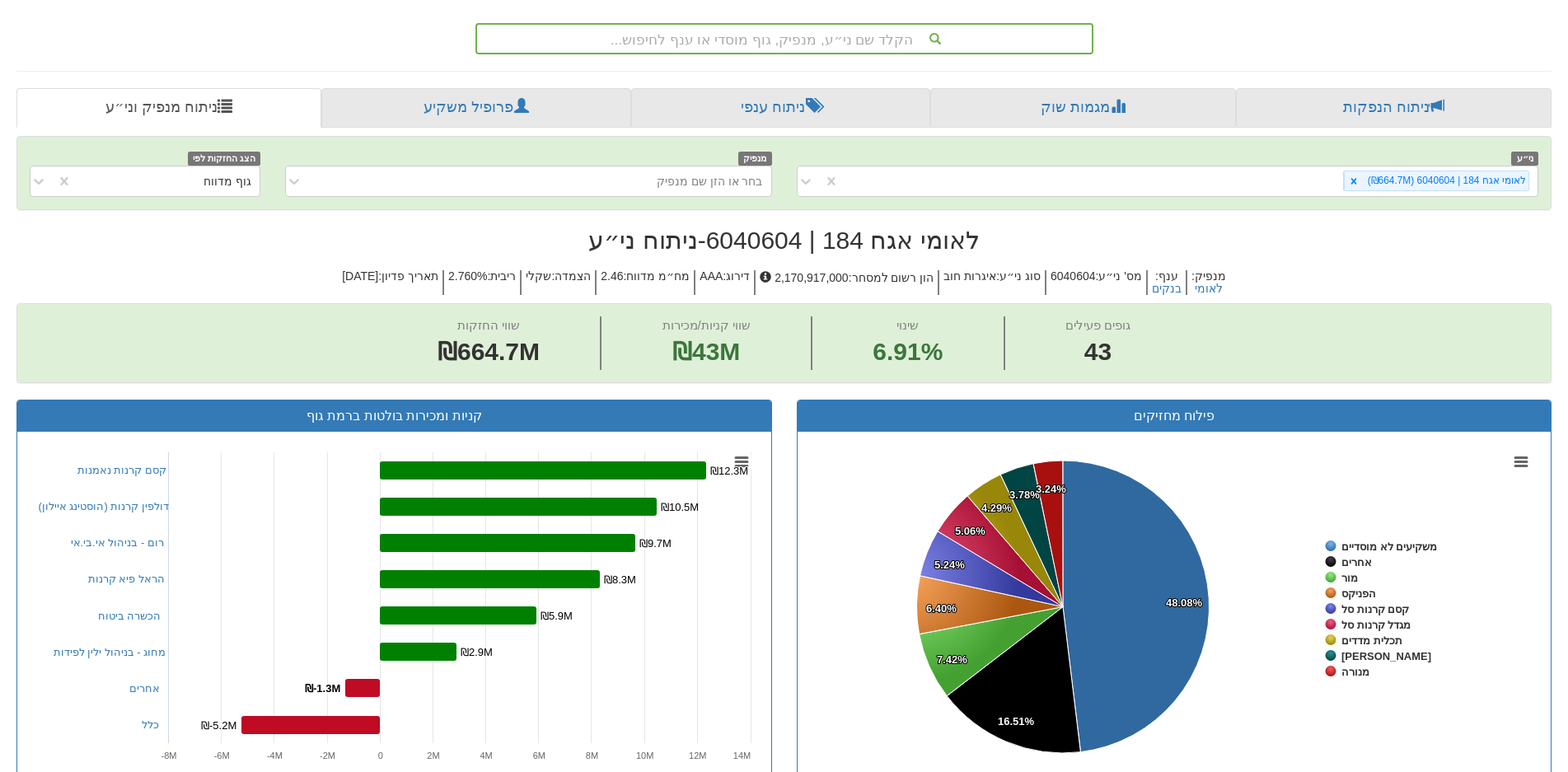
click at [848, 34] on div "הקלד שם ני״ע, מנפיק, גוף מוסדי או ענף לחיפוש..." at bounding box center [784, 38] width 615 height 28
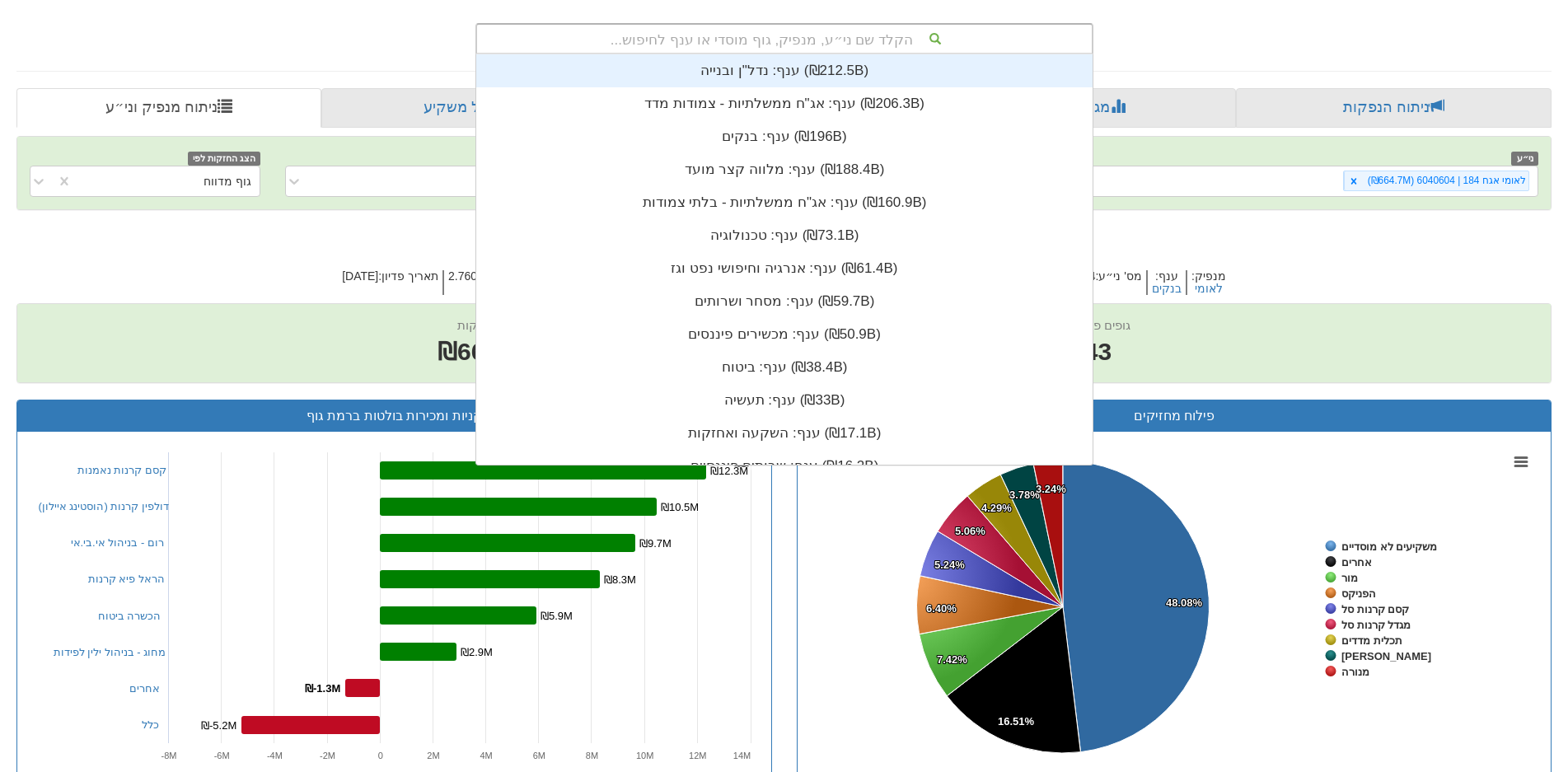
scroll to position [410, 0]
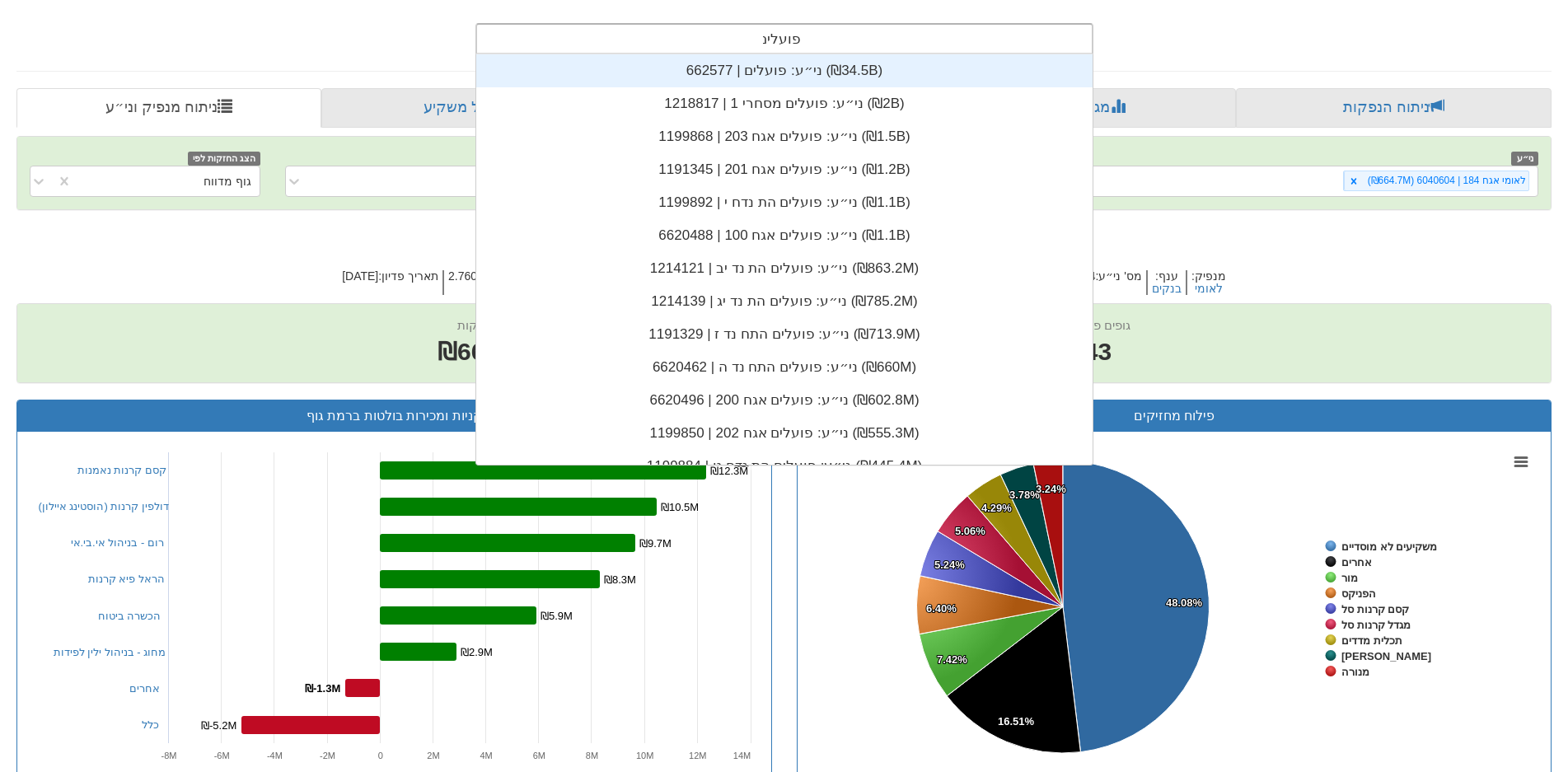
type input "פועלים"
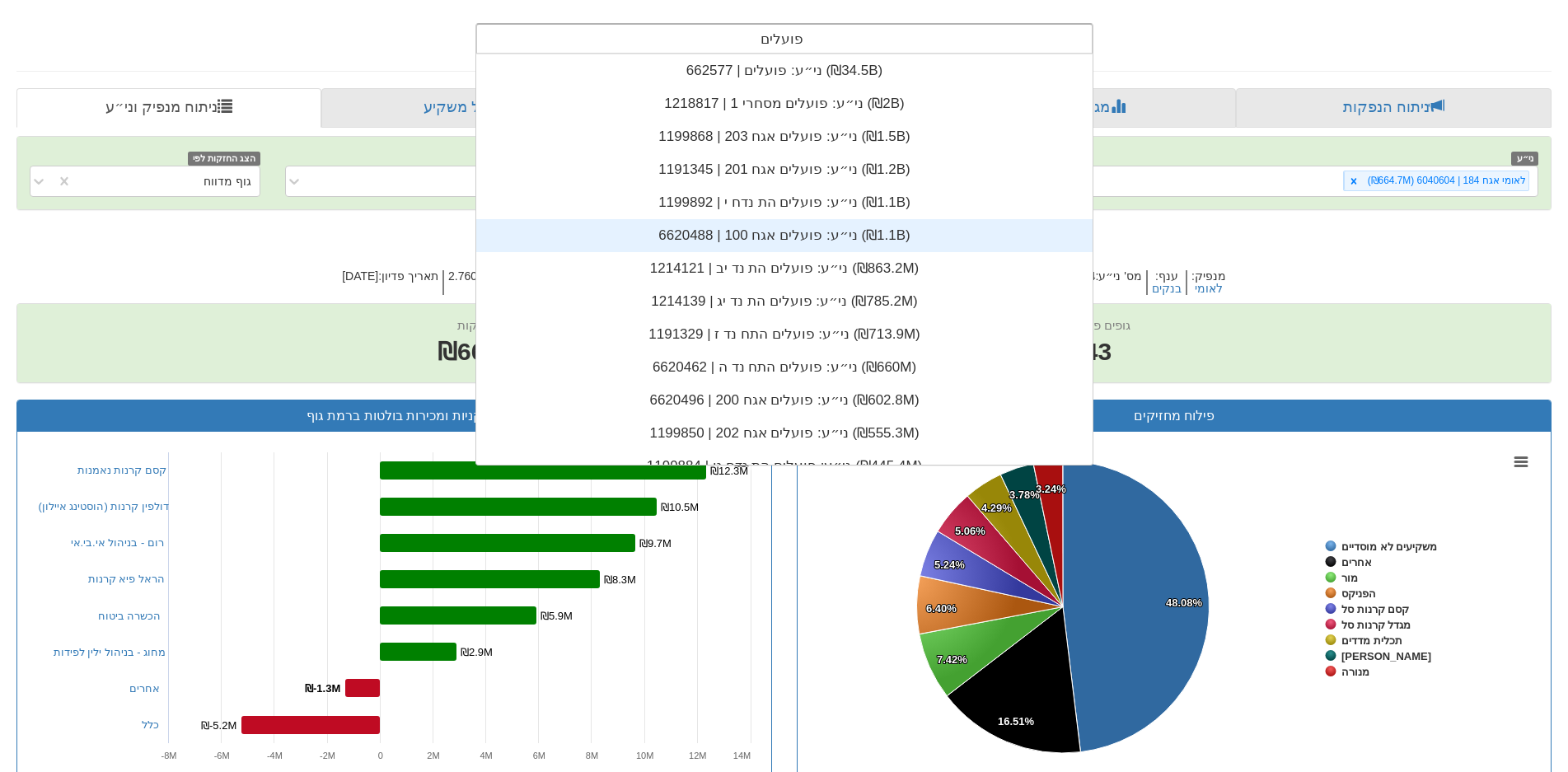
click at [741, 232] on div "ני״ע: ‏פועלים אגח 100 | 6620488 ‎(₪1.1B)‎" at bounding box center [785, 236] width 617 height 33
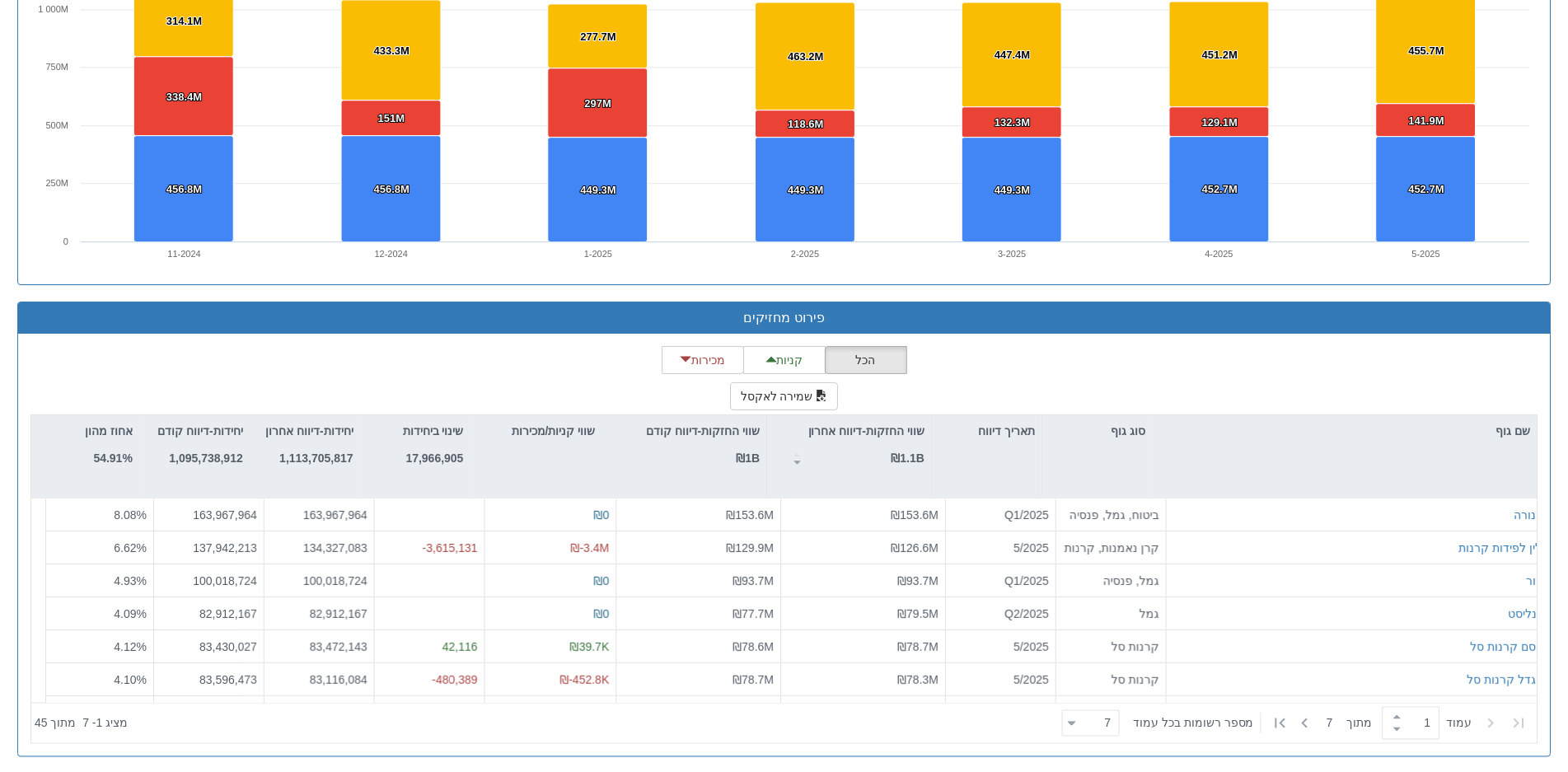
scroll to position [1229, 0]
click at [1303, 717] on icon at bounding box center [1305, 723] width 20 height 20
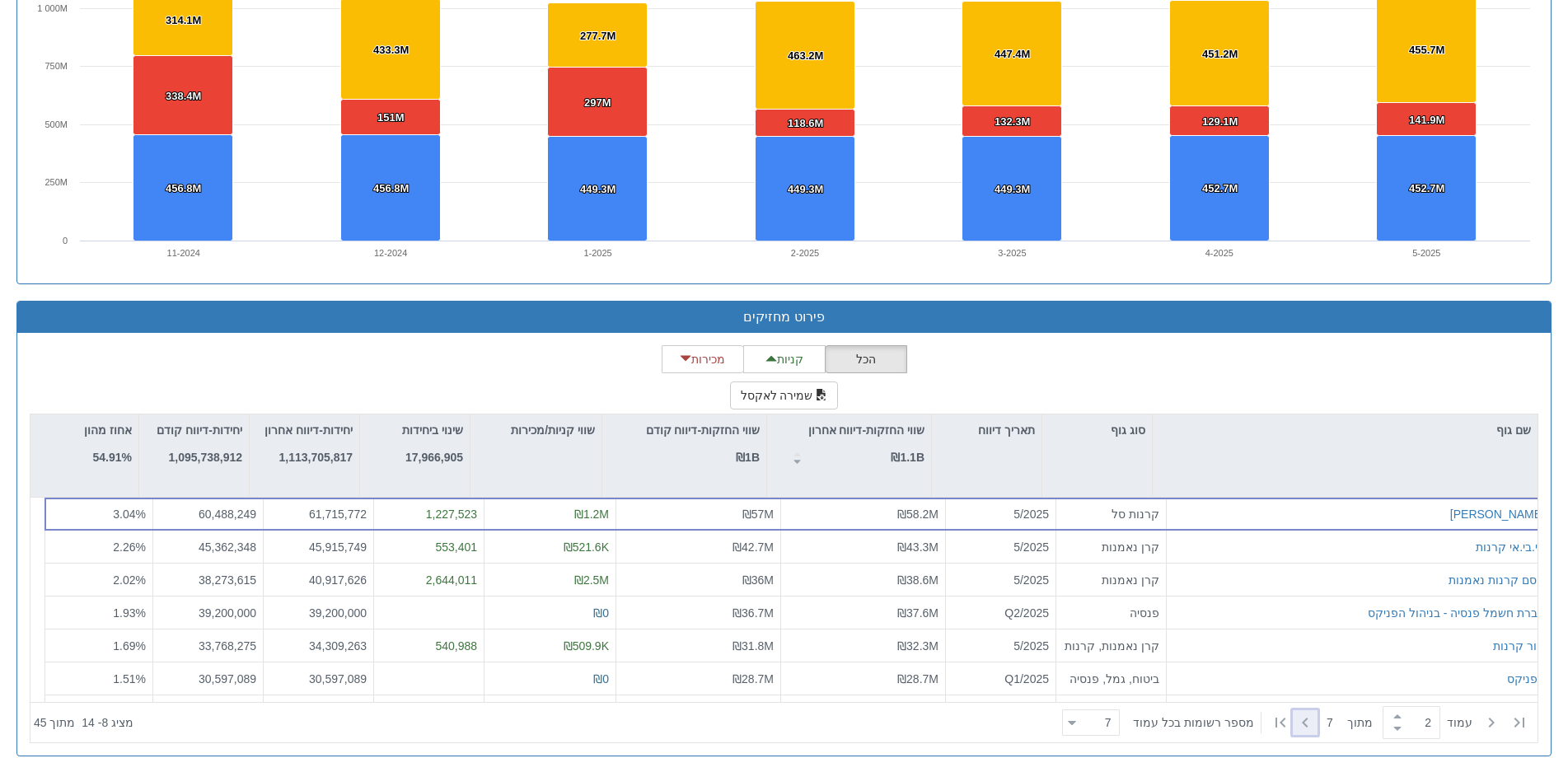
type input "2"
